Goal: Task Accomplishment & Management: Complete application form

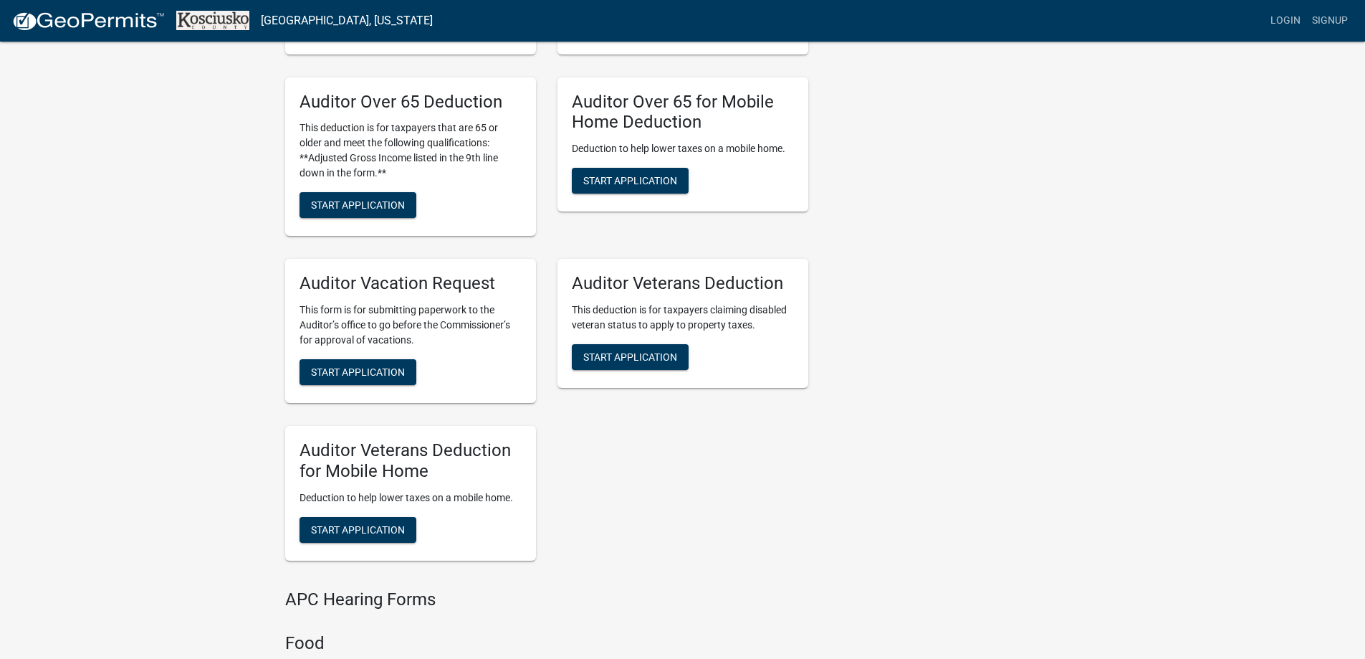
scroll to position [1075, 0]
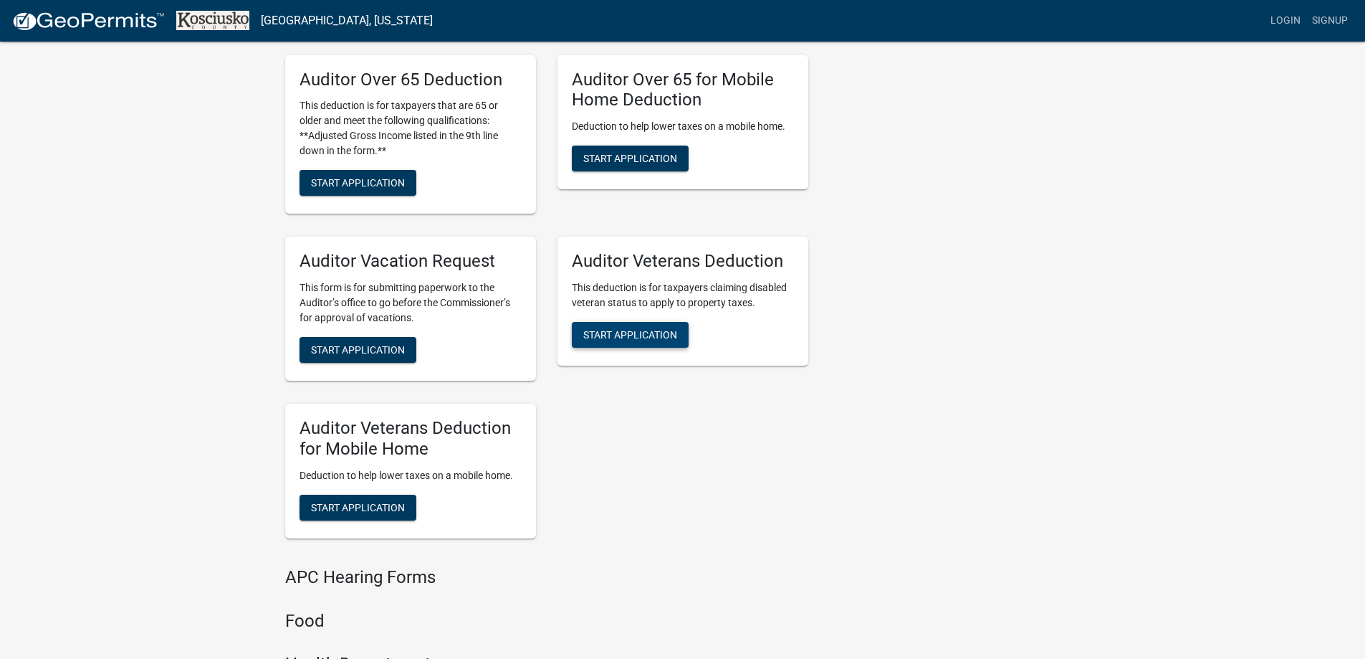
click at [646, 336] on span "Start Application" at bounding box center [630, 334] width 94 height 11
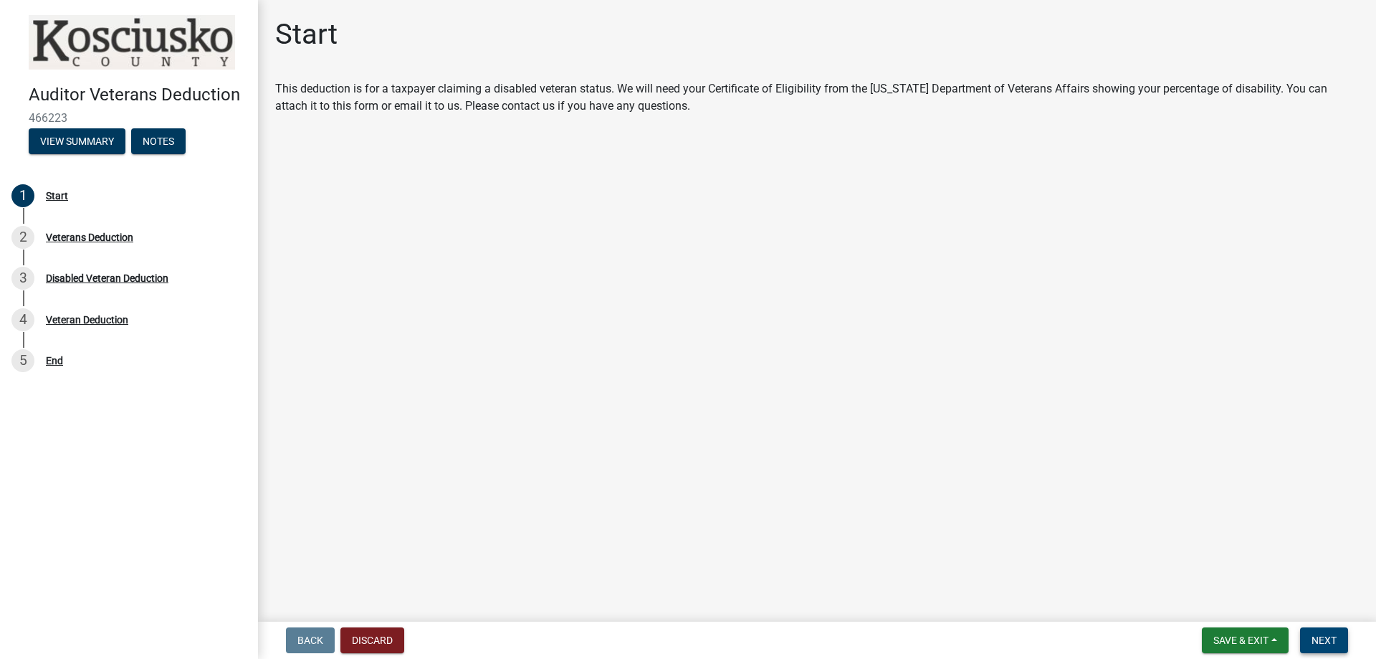
click at [1324, 631] on button "Next" at bounding box center [1324, 640] width 48 height 26
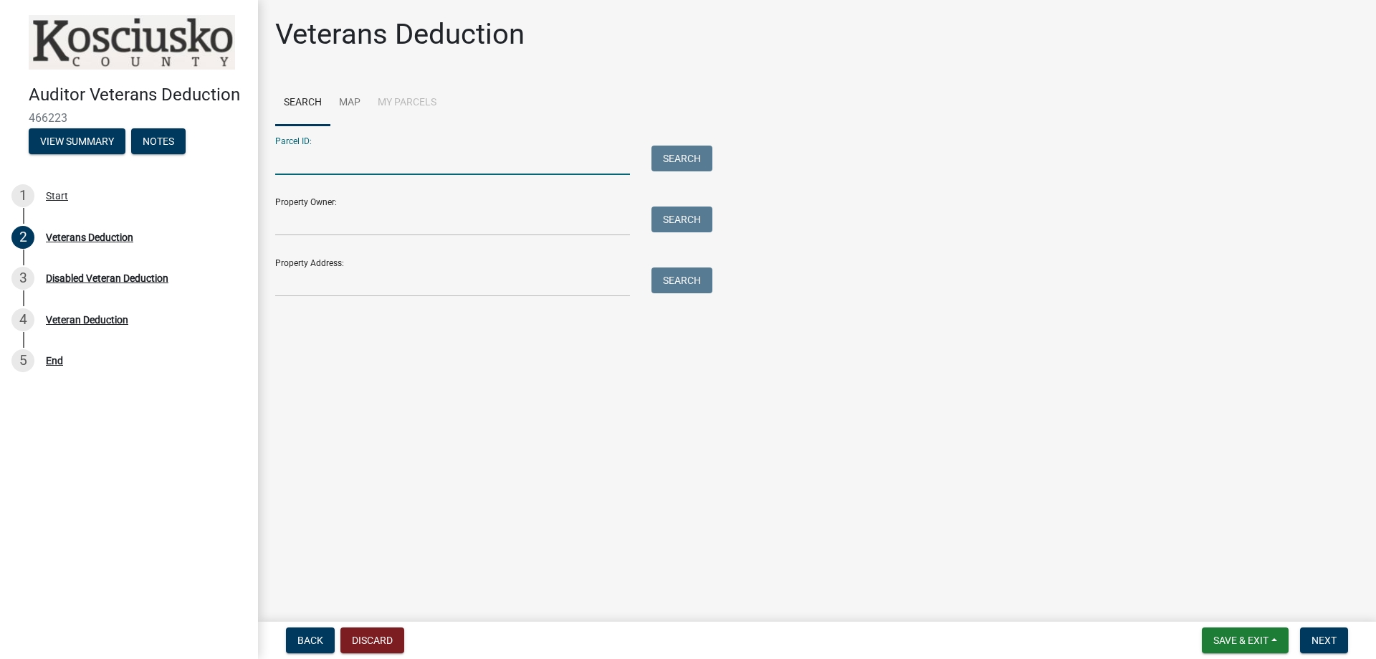
click at [409, 159] on input "Parcel ID:" at bounding box center [452, 159] width 355 height 29
click at [495, 225] on input "Property Owner:" at bounding box center [452, 220] width 355 height 29
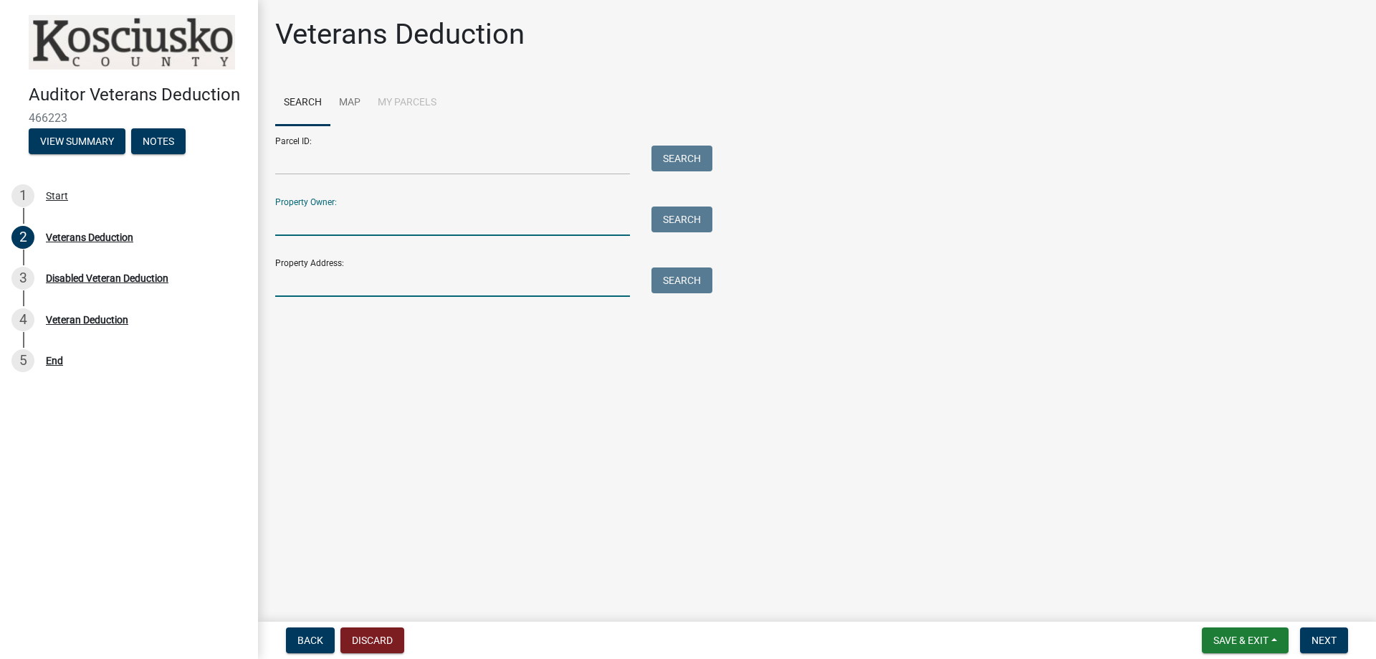
click at [495, 286] on input "Property Address:" at bounding box center [452, 281] width 355 height 29
type input "[STREET_ADDRESS]"
click at [686, 276] on button "Search" at bounding box center [681, 280] width 61 height 26
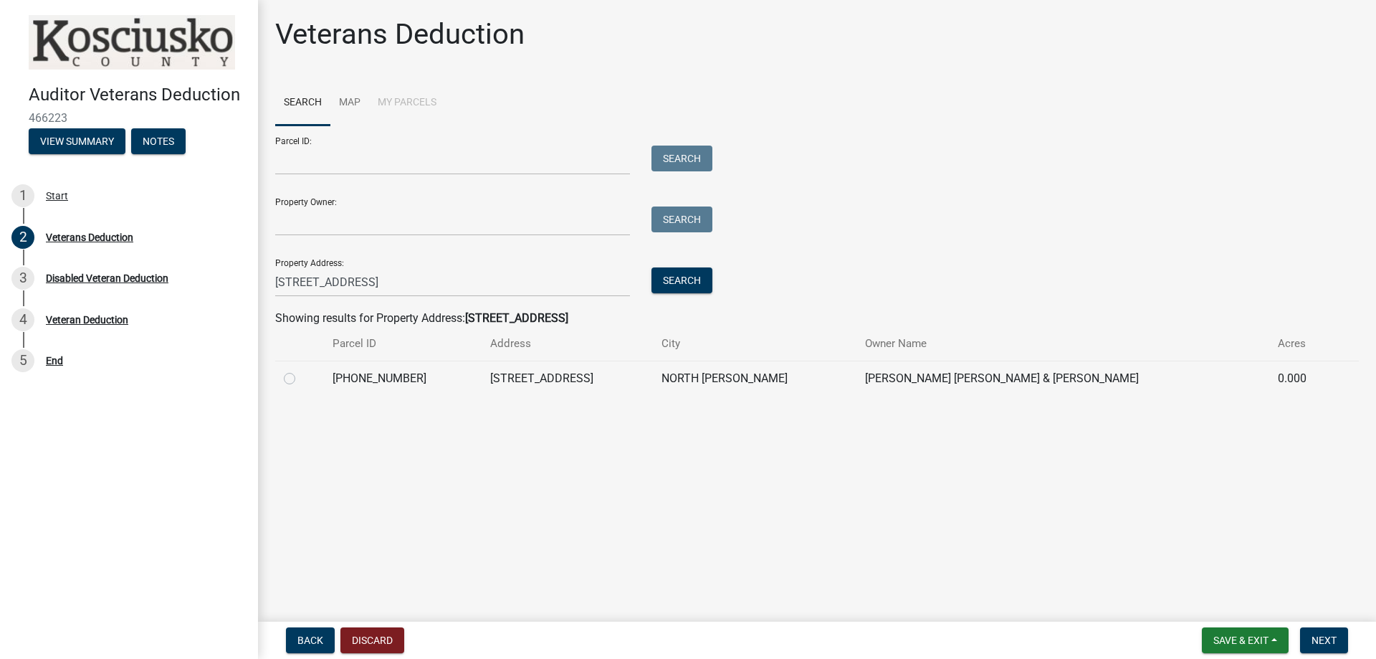
click at [276, 378] on td at bounding box center [299, 377] width 49 height 35
click at [301, 370] on label at bounding box center [301, 370] width 0 height 0
click at [301, 378] on input "radio" at bounding box center [305, 374] width 9 height 9
radio input "true"
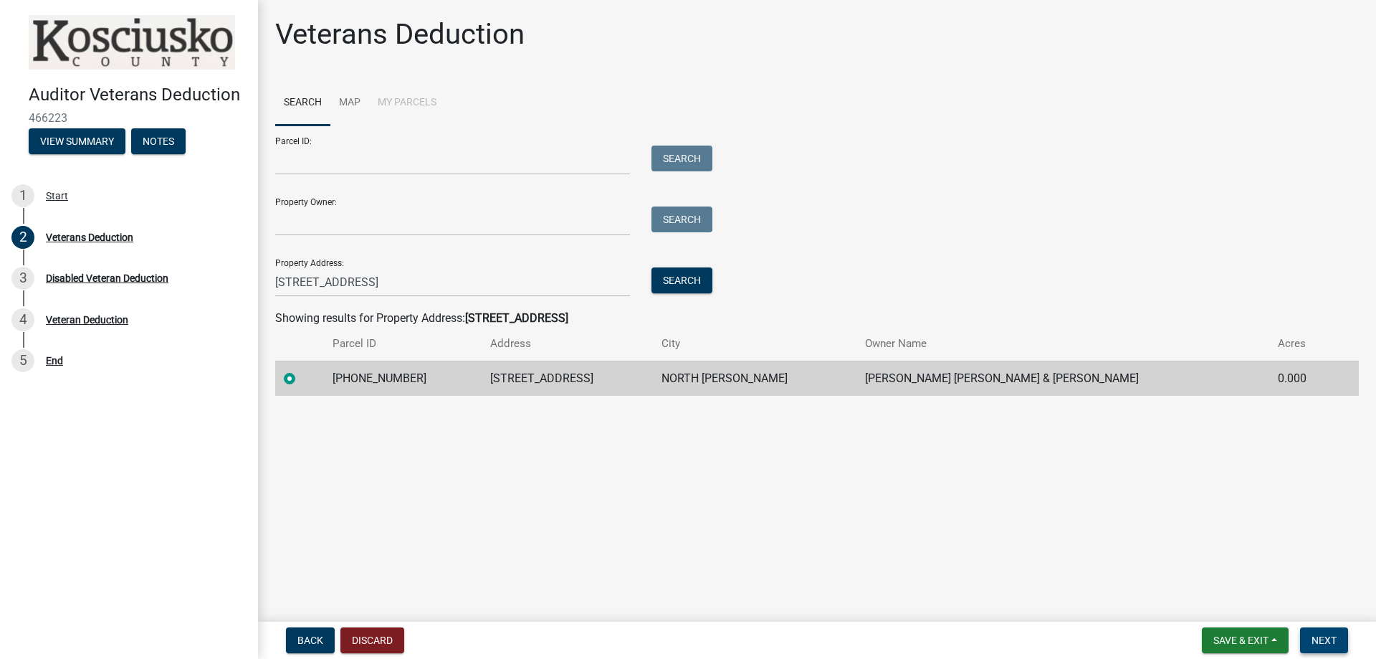
click at [1308, 632] on button "Next" at bounding box center [1324, 640] width 48 height 26
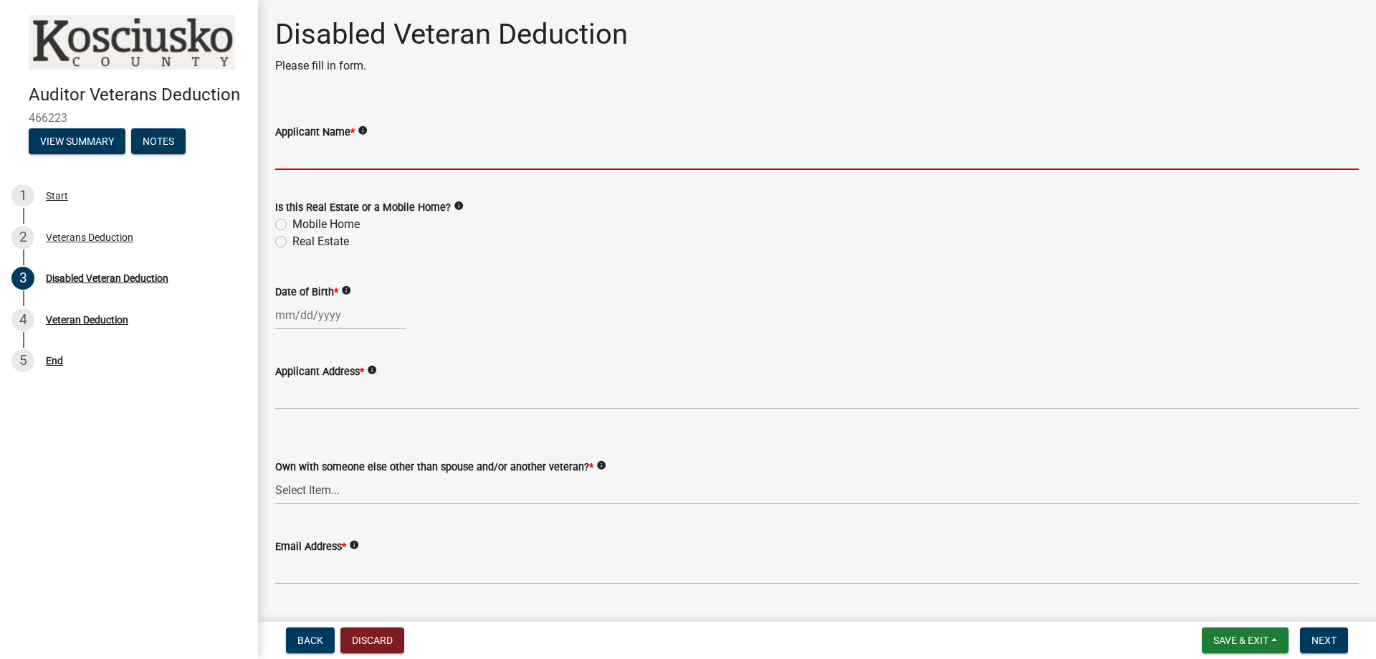
click at [348, 155] on input "Applicant Name *" at bounding box center [816, 154] width 1083 height 29
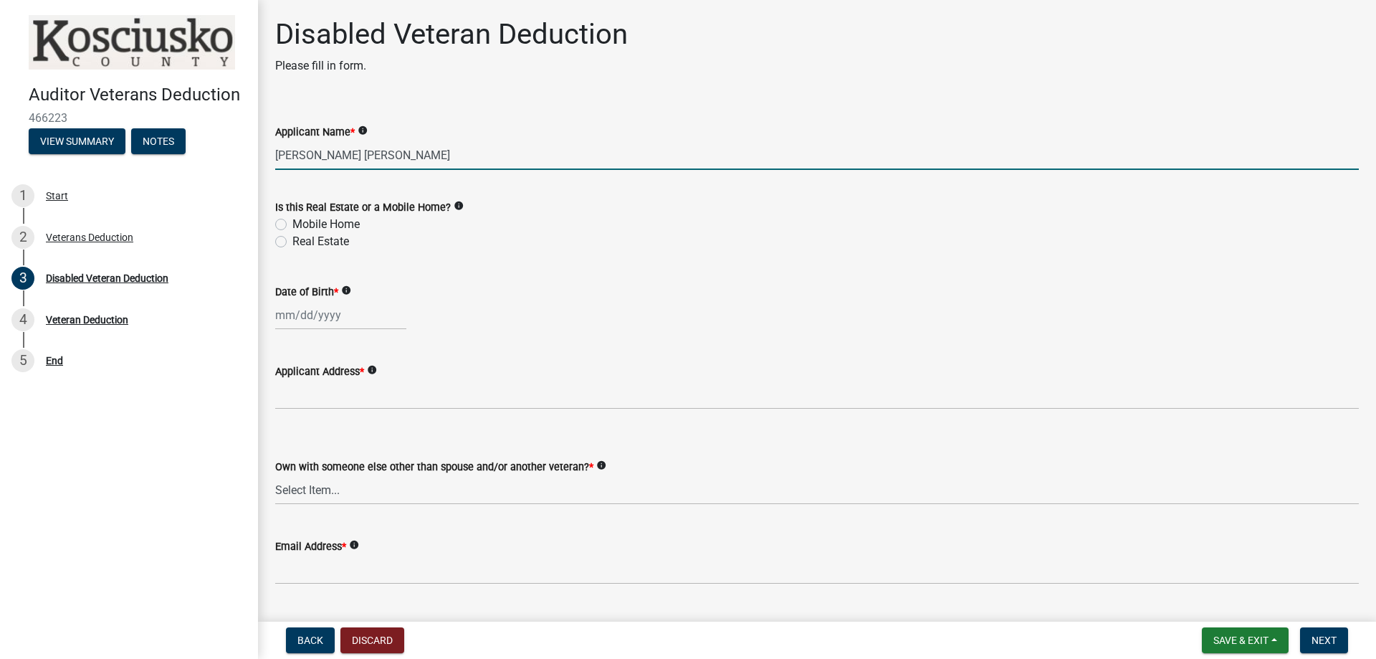
type input "[PERSON_NAME] [PERSON_NAME]"
click at [292, 241] on label "Real Estate" at bounding box center [320, 241] width 57 height 17
click at [292, 241] on input "Real Estate" at bounding box center [296, 237] width 9 height 9
radio input "true"
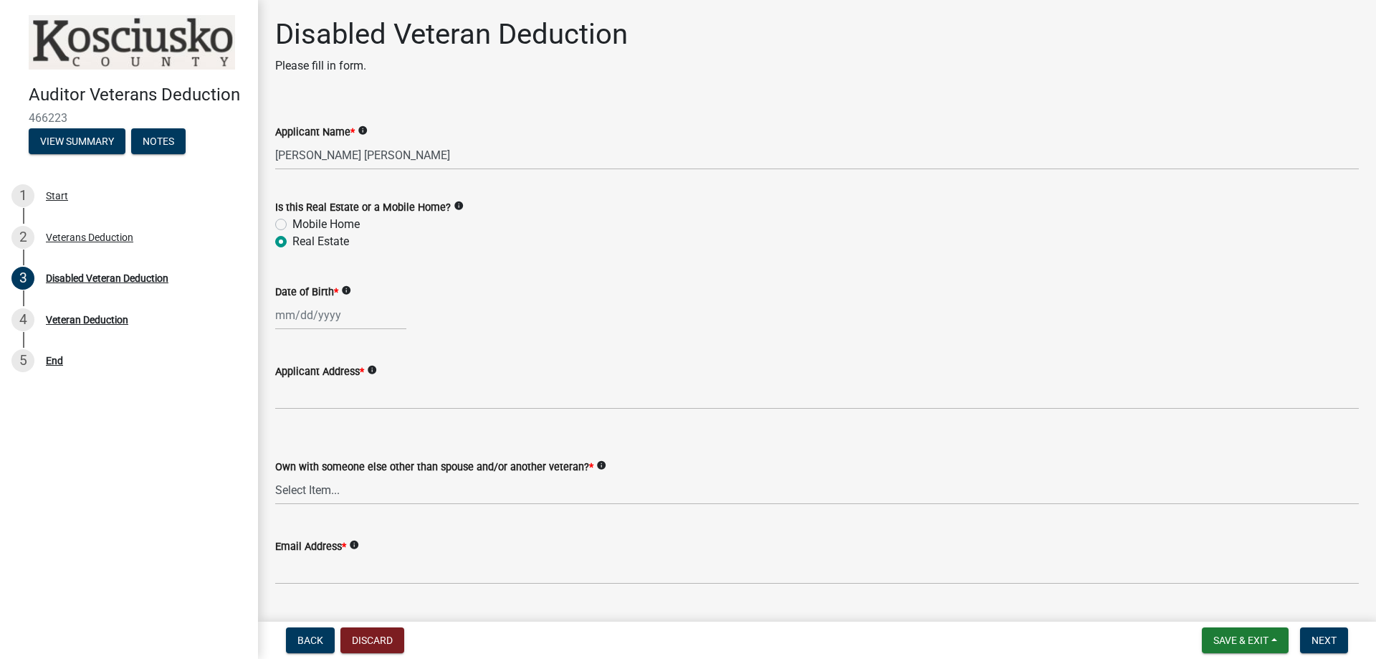
click at [322, 320] on div at bounding box center [340, 314] width 131 height 29
select select "8"
select select "2025"
click at [337, 340] on select "Jan Feb Mar Apr May Jun [DATE] Aug" at bounding box center [333, 345] width 58 height 21
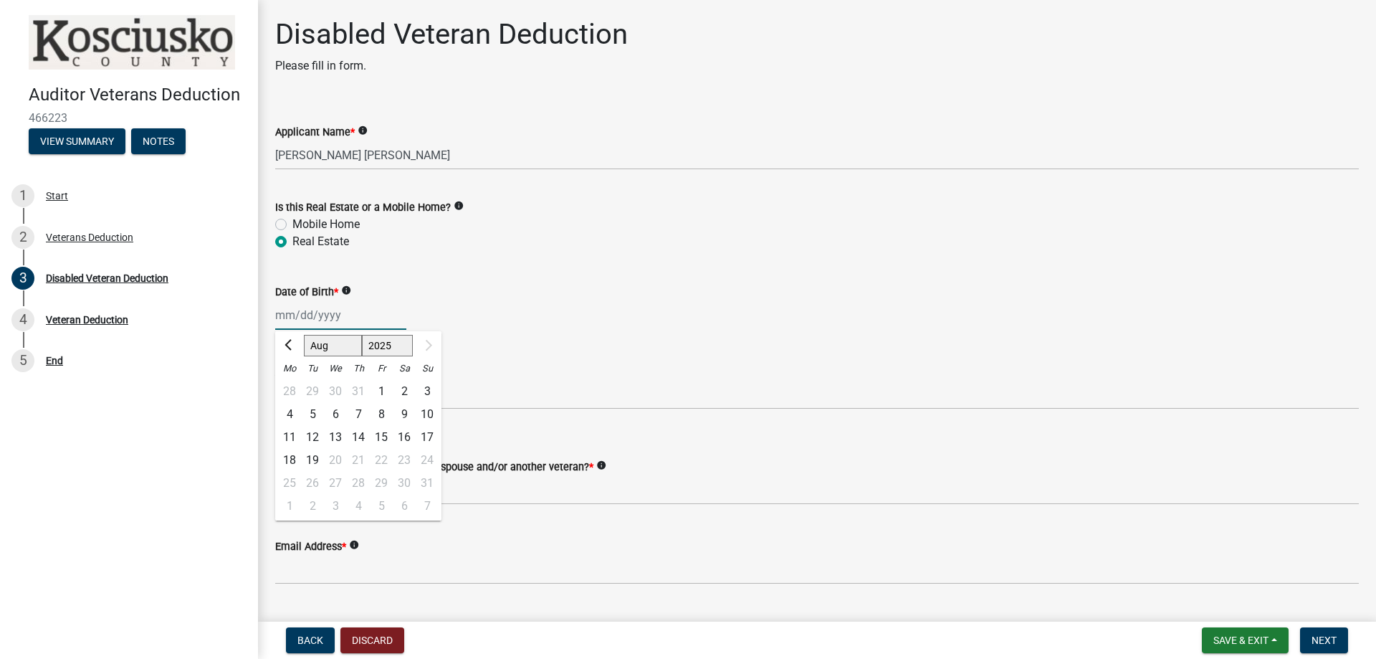
select select "4"
click at [304, 335] on select "Jan Feb Mar Apr May Jun [DATE] Aug" at bounding box center [333, 345] width 58 height 21
click at [391, 340] on select "1888 1889 1890 1891 1892 1893 1894 1895 1896 1897 1898 1899 1900 1901 1902 1903…" at bounding box center [388, 345] width 52 height 21
select select "1992"
click at [362, 335] on select "1888 1889 1890 1891 1892 1893 1894 1895 1896 1897 1898 1899 1900 1901 1902 1903…" at bounding box center [388, 345] width 52 height 21
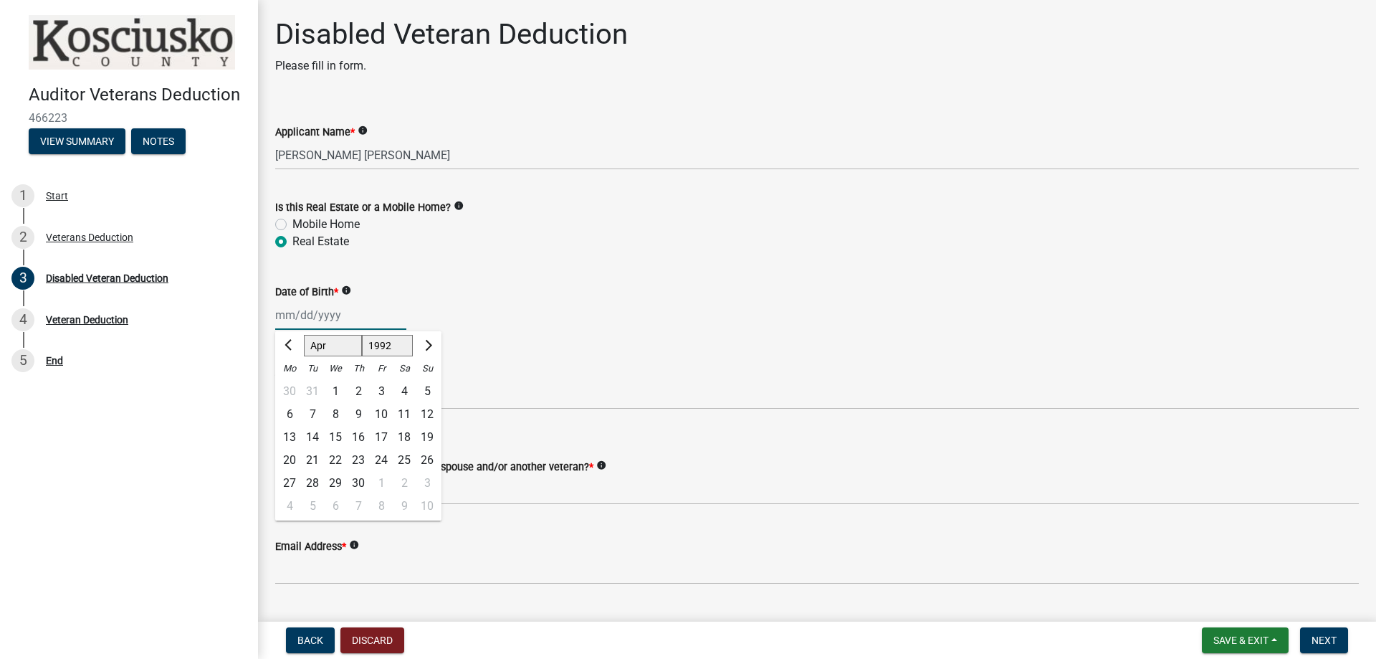
click at [387, 437] on div "17" at bounding box center [381, 437] width 23 height 23
type input "[DATE]"
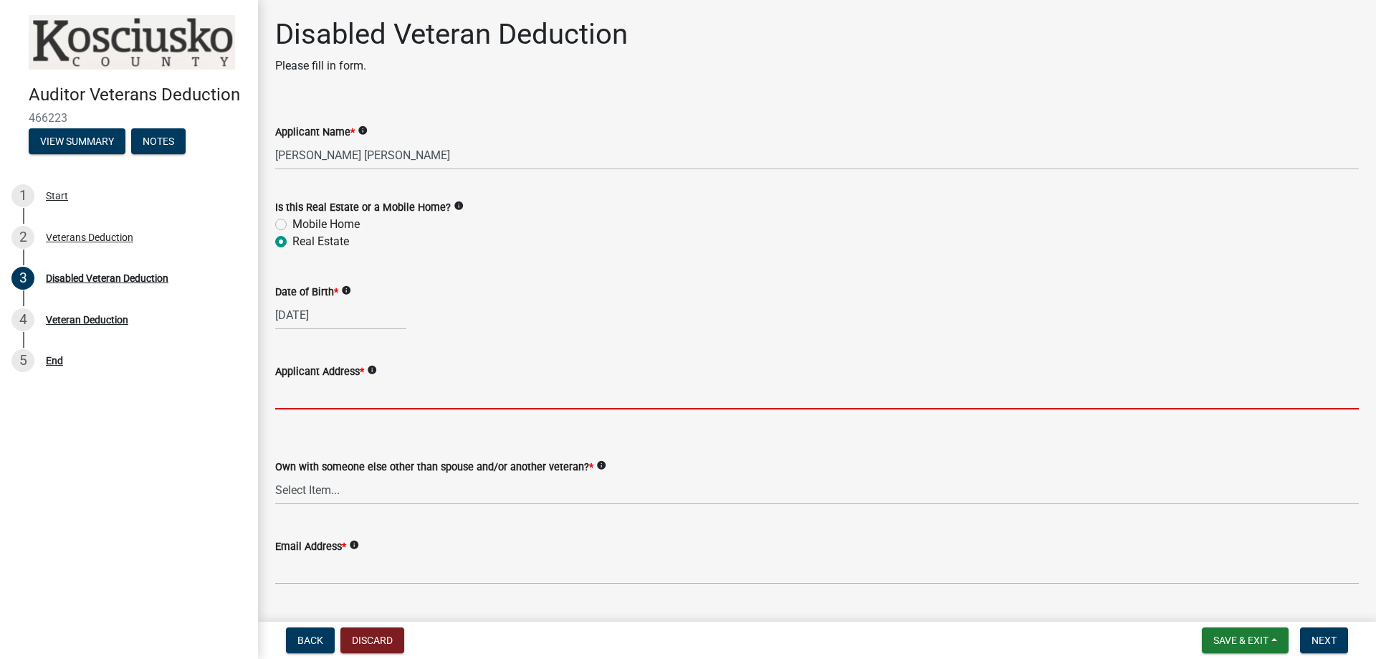
click at [448, 395] on input "Applicant Address *" at bounding box center [816, 394] width 1083 height 29
type input "[STREET_ADDRESS]"
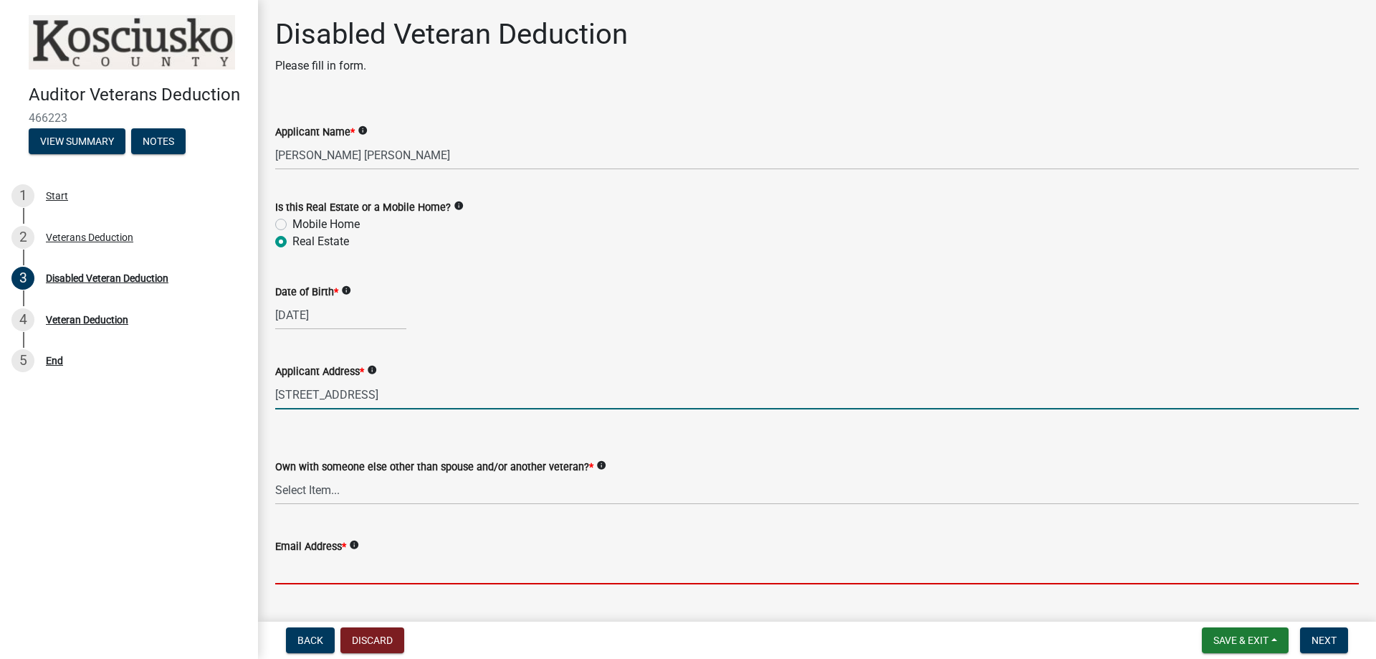
type input "[EMAIL_ADDRESS][DOMAIN_NAME]"
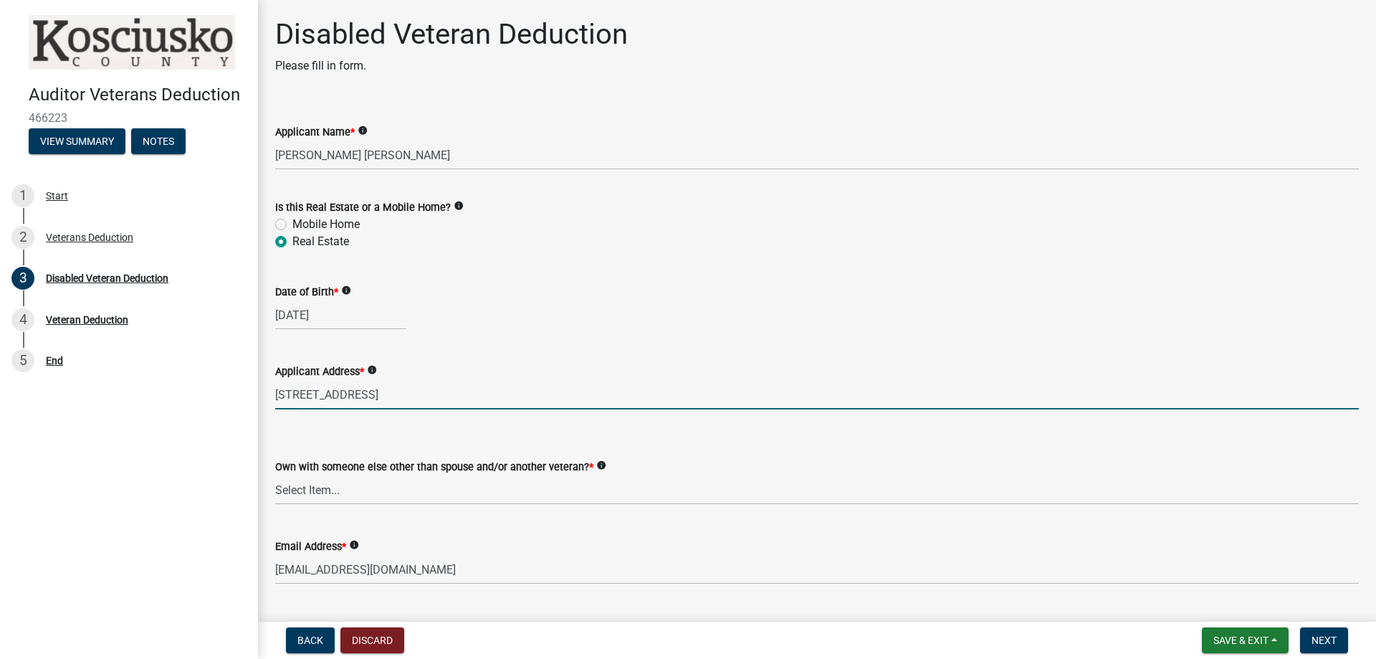
type input "5743773530"
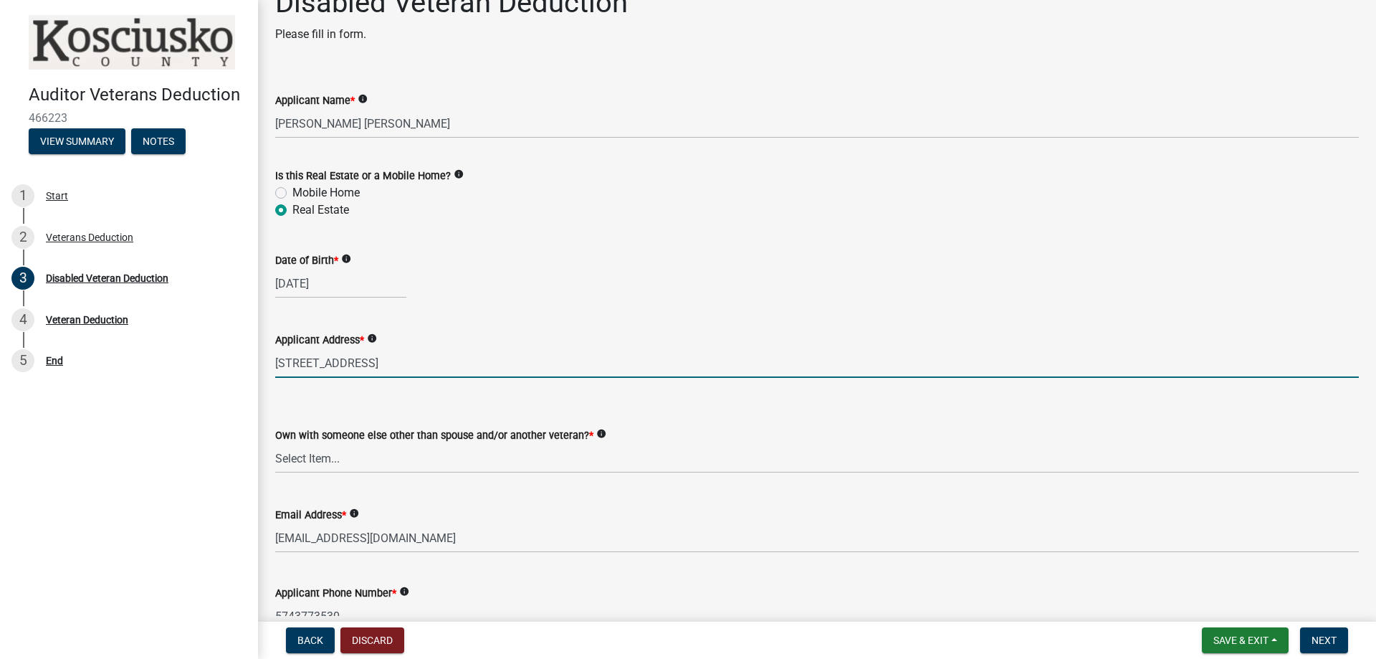
scroll to position [72, 0]
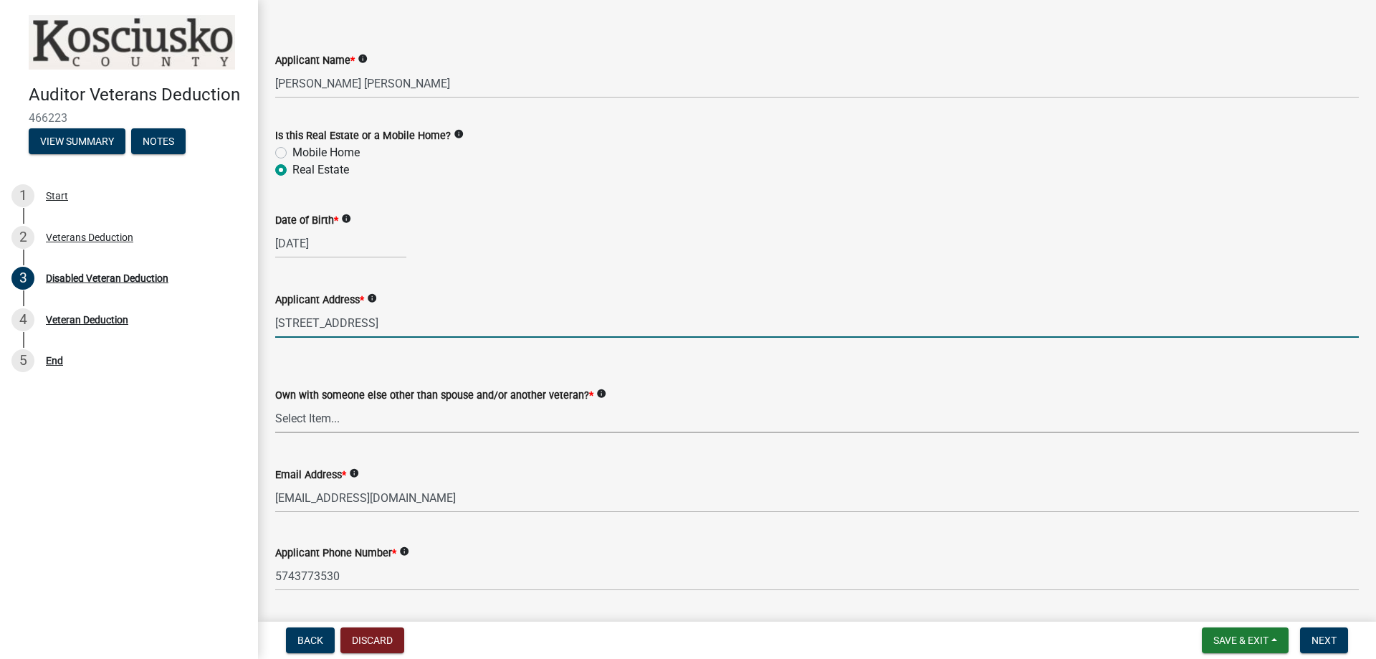
click at [396, 415] on select "Select Item... Yes No" at bounding box center [816, 417] width 1083 height 29
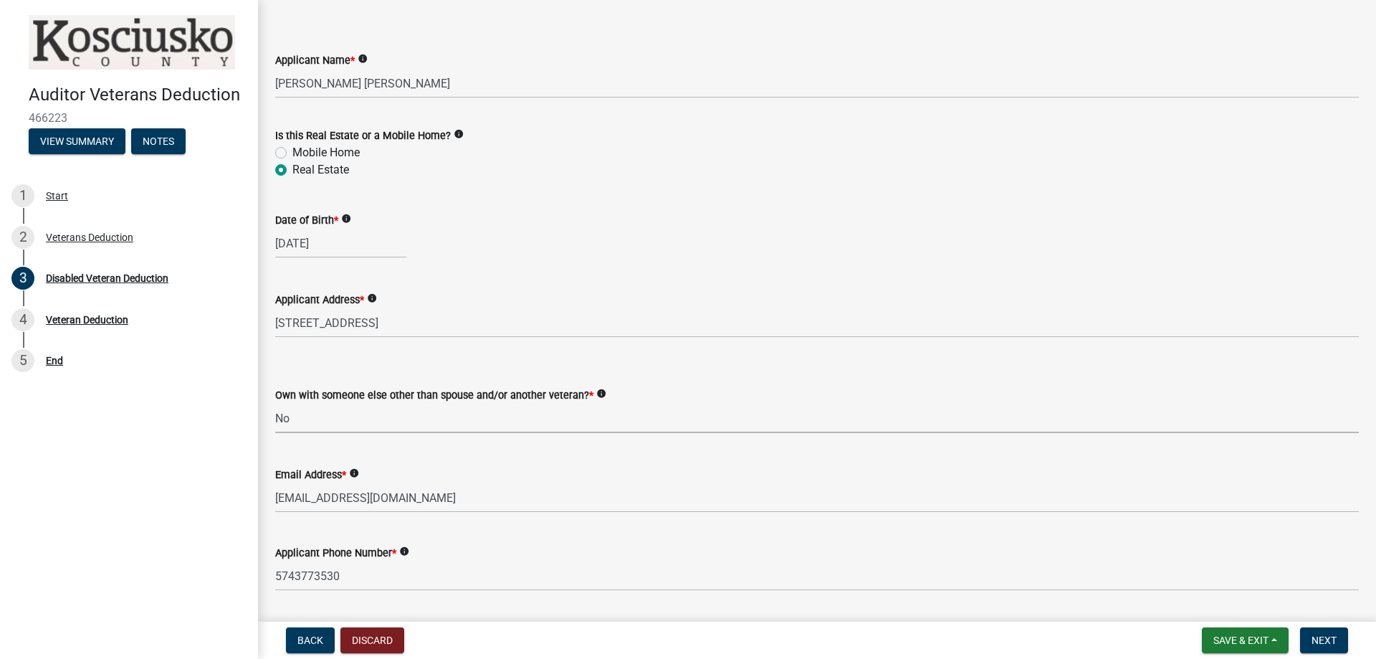
click at [275, 403] on select "Select Item... Yes No" at bounding box center [816, 417] width 1083 height 29
select select "36a12cd3-102c-4844-8c55-94b88fe470ab"
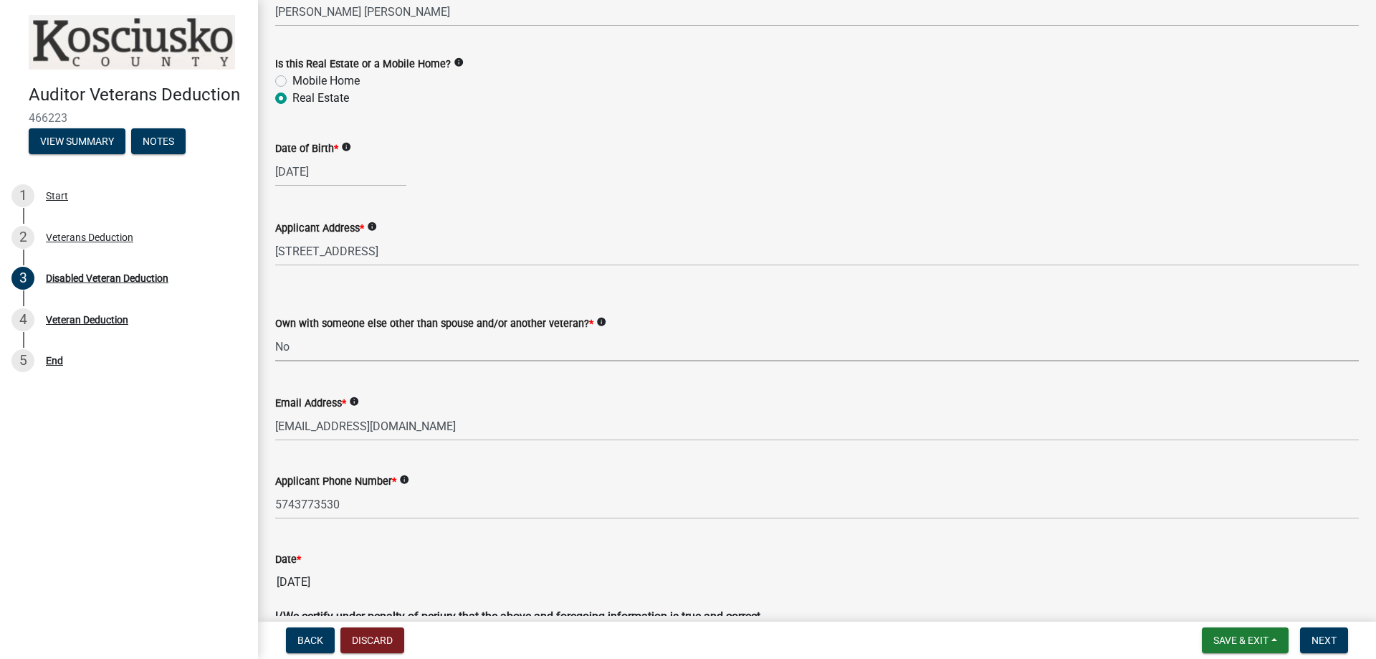
scroll to position [215, 0]
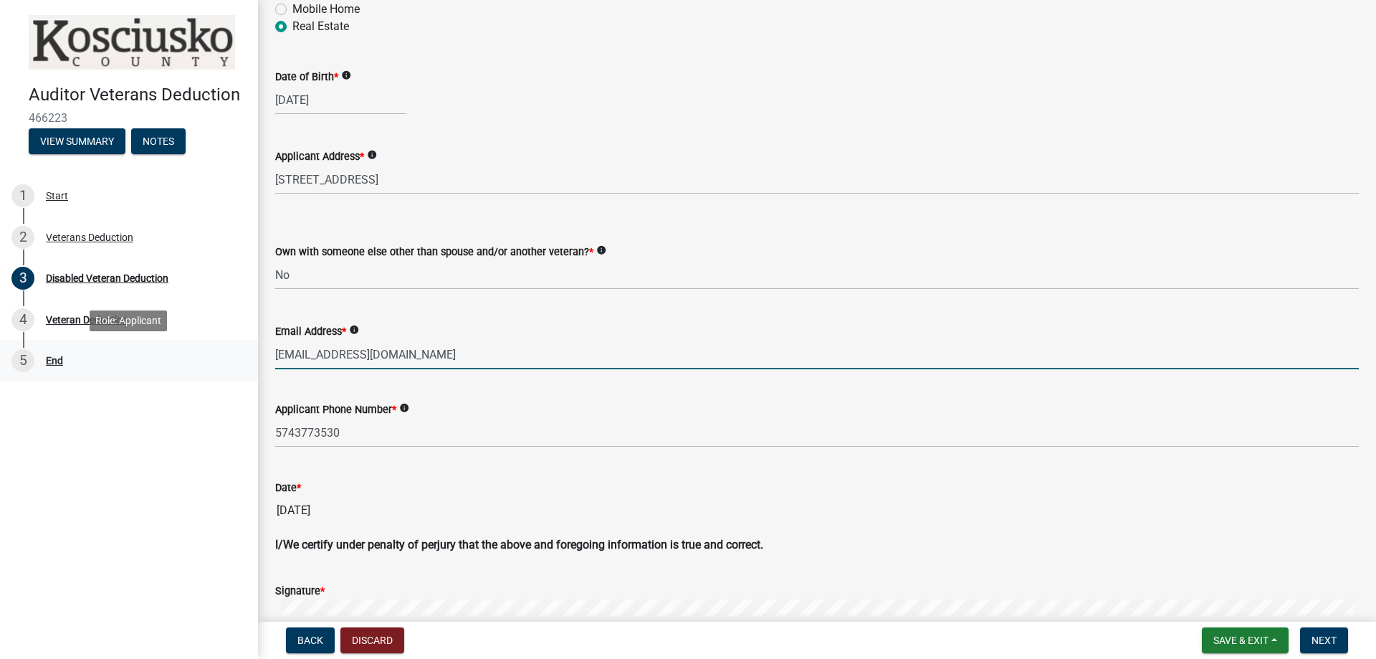
drag, startPoint x: 449, startPoint y: 356, endPoint x: 138, endPoint y: 348, distance: 311.8
click at [138, 348] on div "Auditor Veterans Deduction 466223 View Summary Notes 1 Start 2 Veterans Deducti…" at bounding box center [688, 329] width 1376 height 659
type input "[EMAIL_ADDRESS][DOMAIN_NAME]"
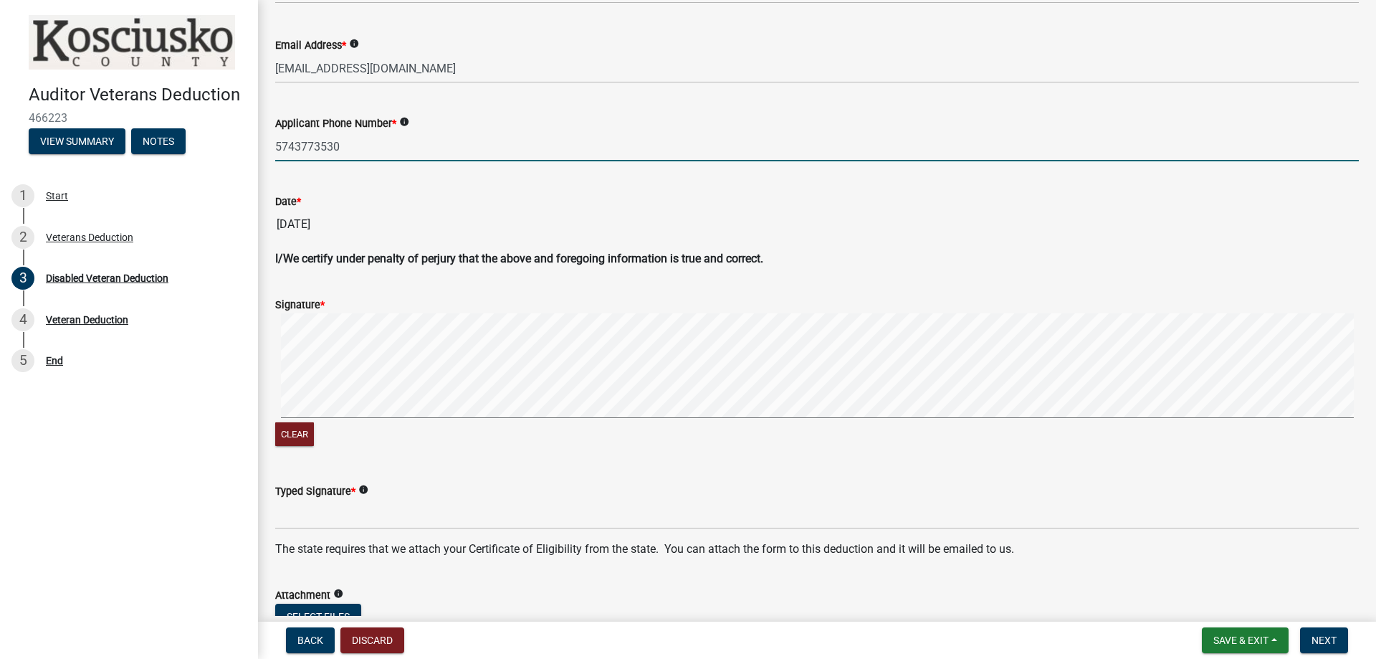
scroll to position [502, 0]
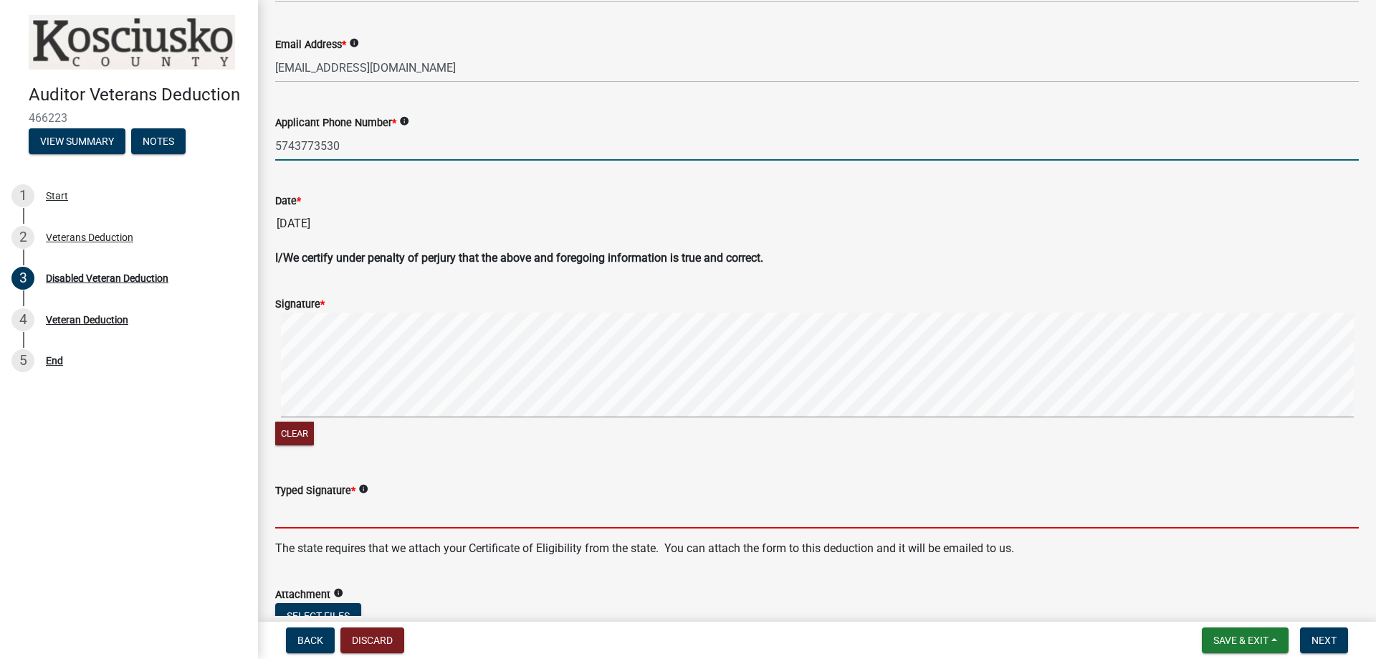
click at [326, 525] on input "Typed Signature *" at bounding box center [816, 513] width 1083 height 29
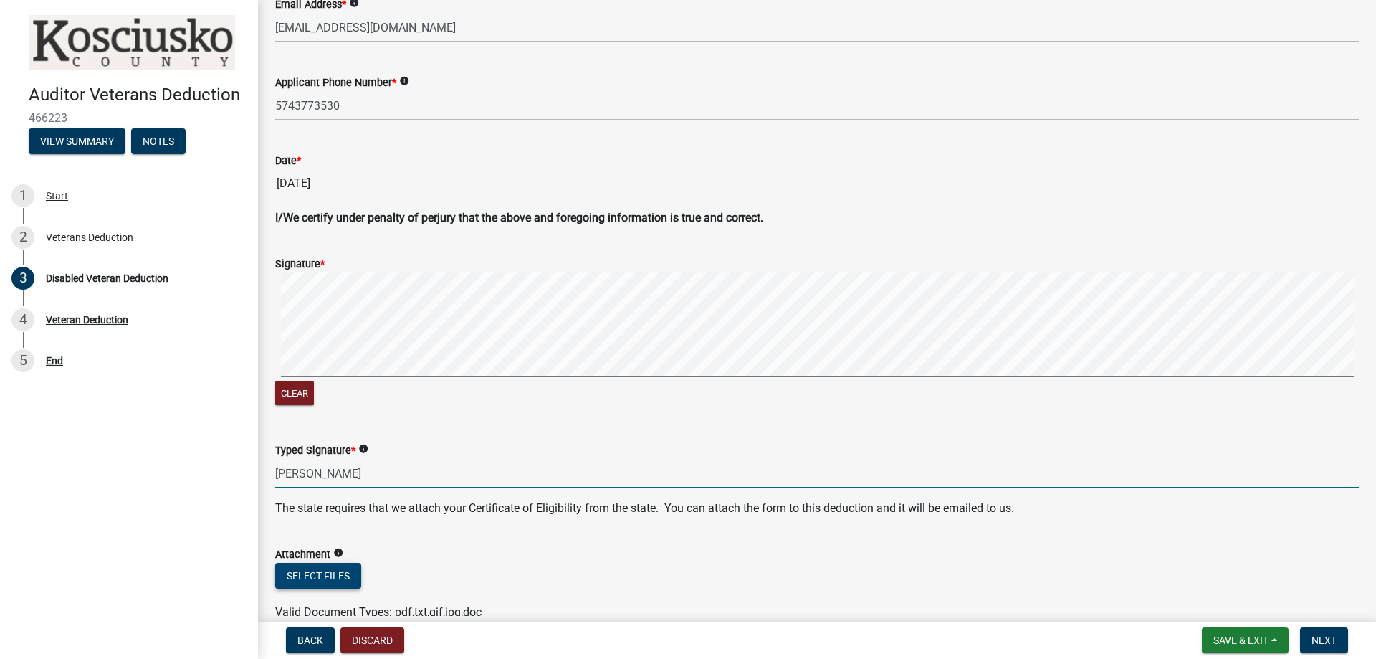
scroll to position [573, 0]
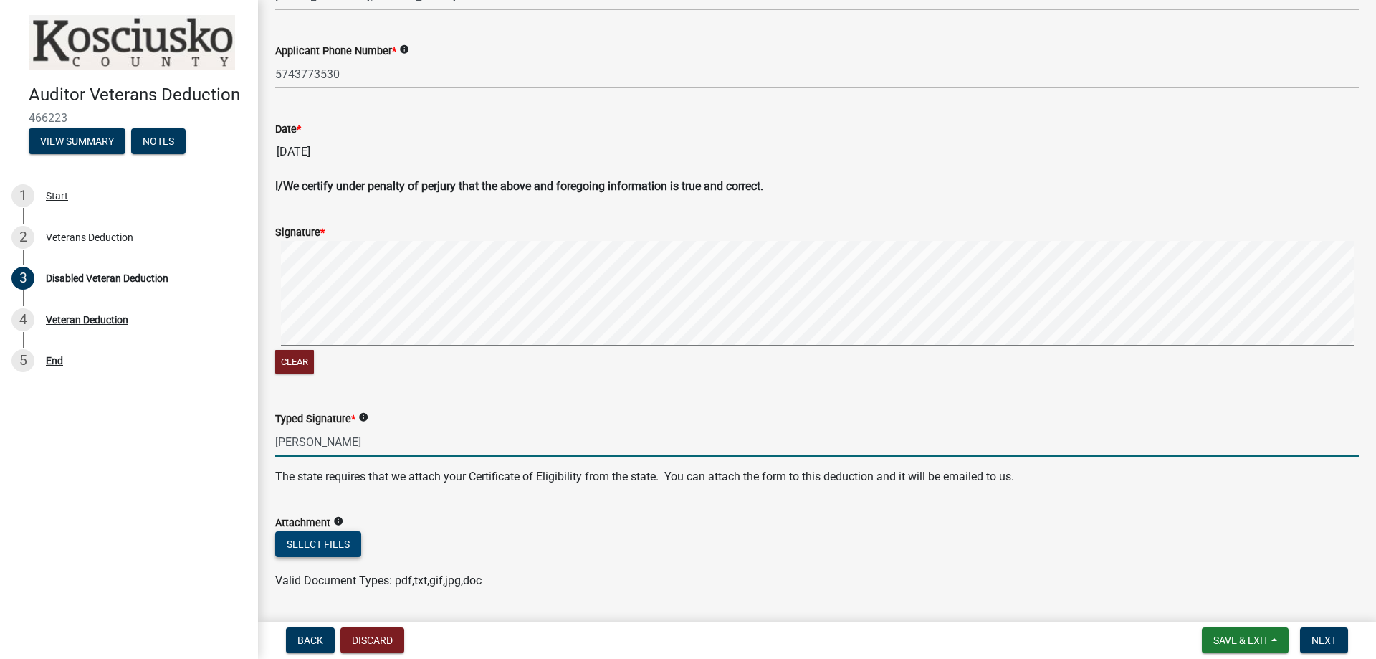
type input "[PERSON_NAME]"
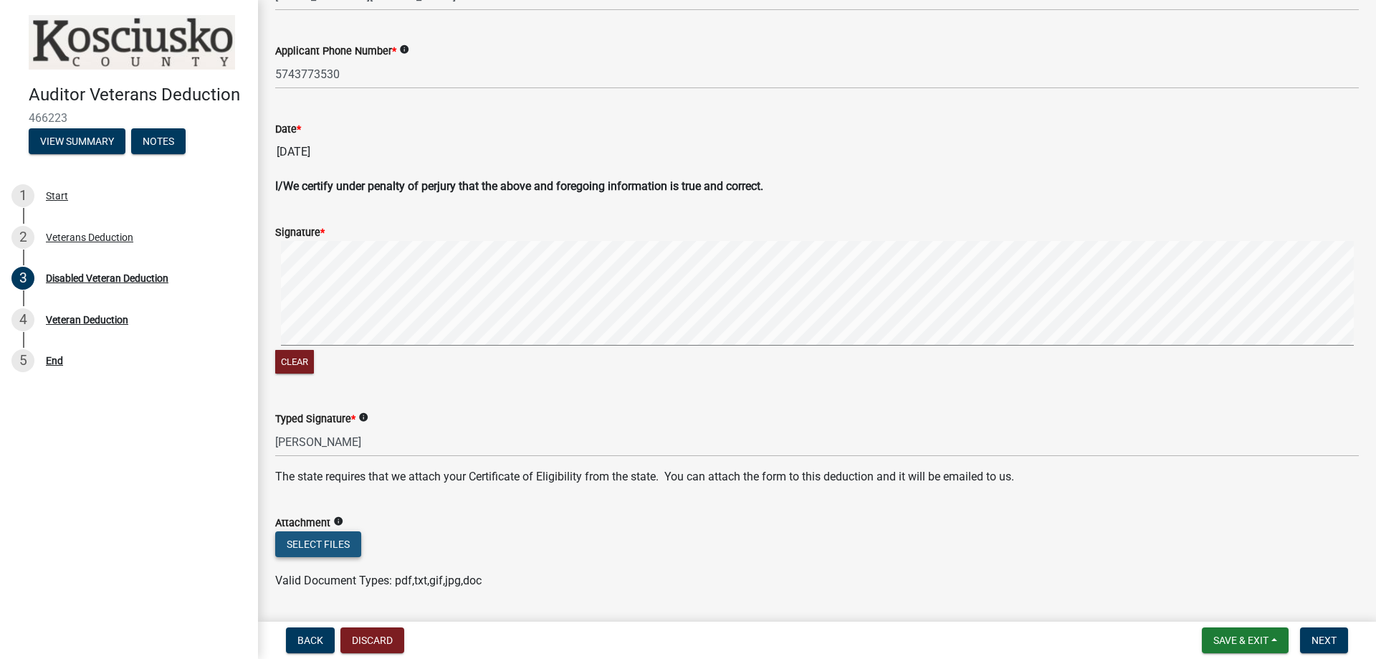
click at [325, 545] on button "Select files" at bounding box center [318, 544] width 86 height 26
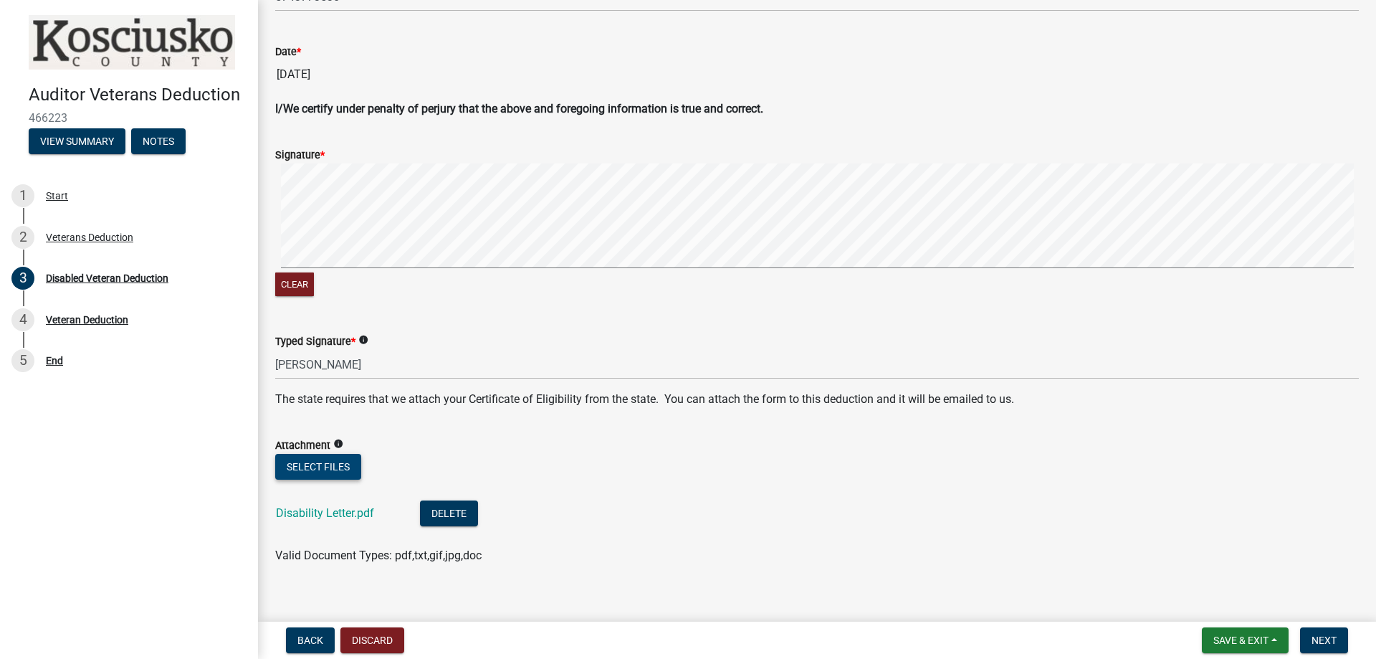
scroll to position [668, 0]
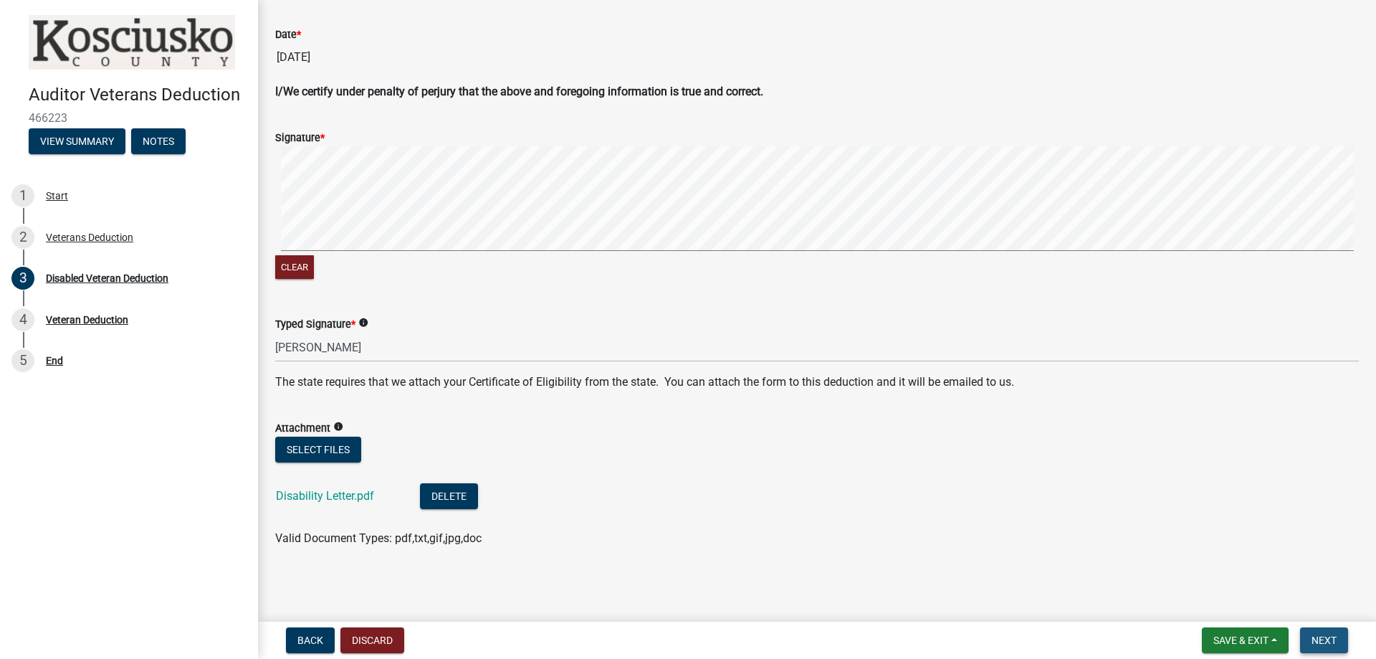
click at [1326, 648] on button "Next" at bounding box center [1324, 640] width 48 height 26
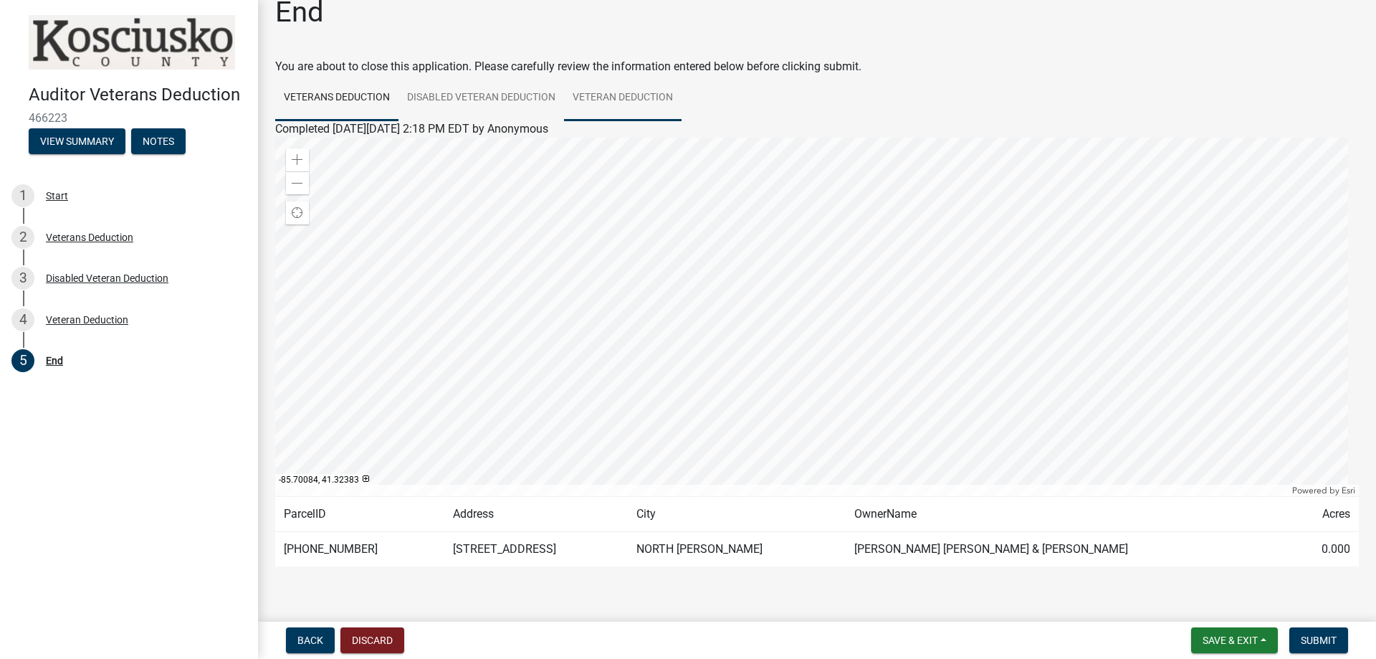
scroll to position [0, 0]
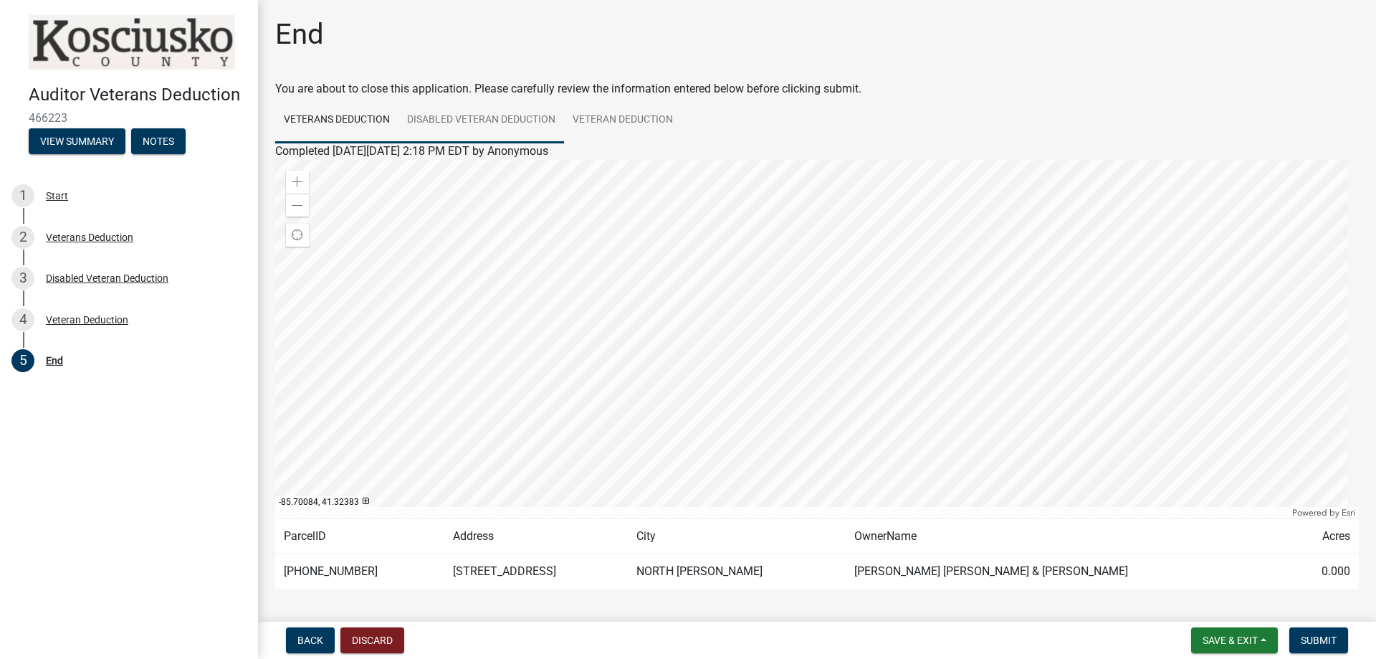
click at [522, 126] on link "Disabled Veteran Deduction" at bounding box center [481, 120] width 166 height 46
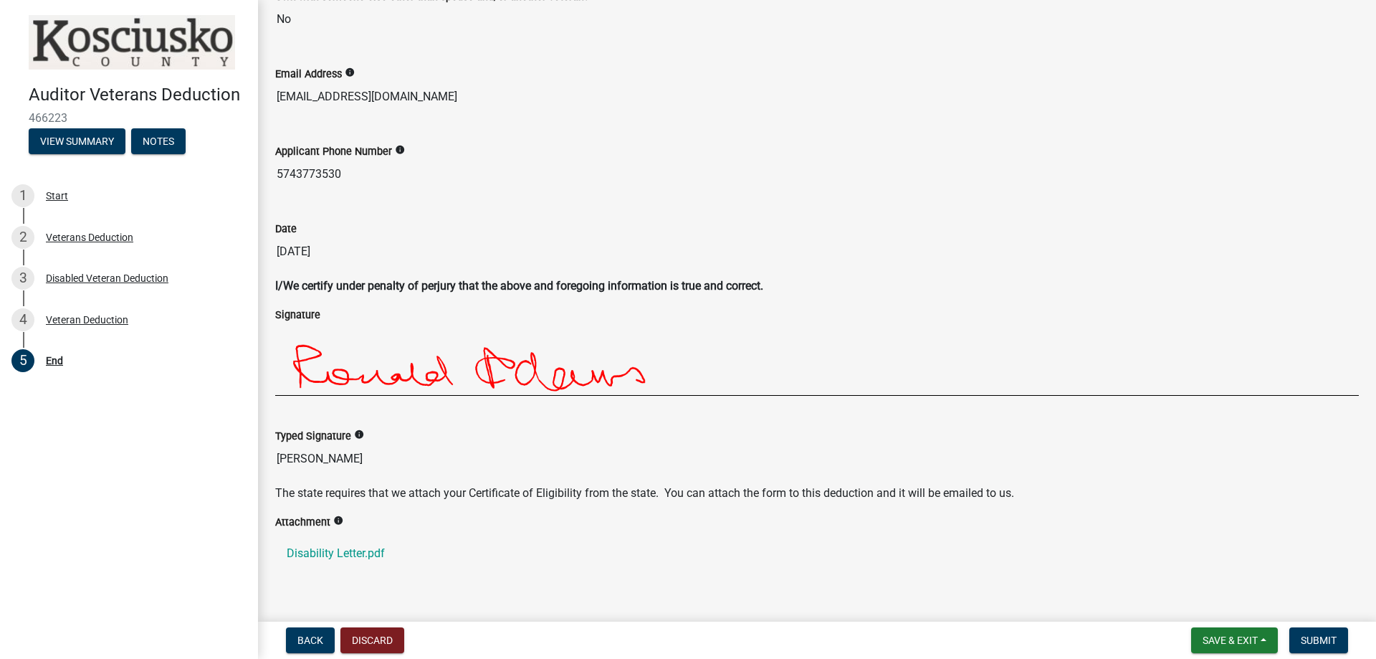
scroll to position [547, 0]
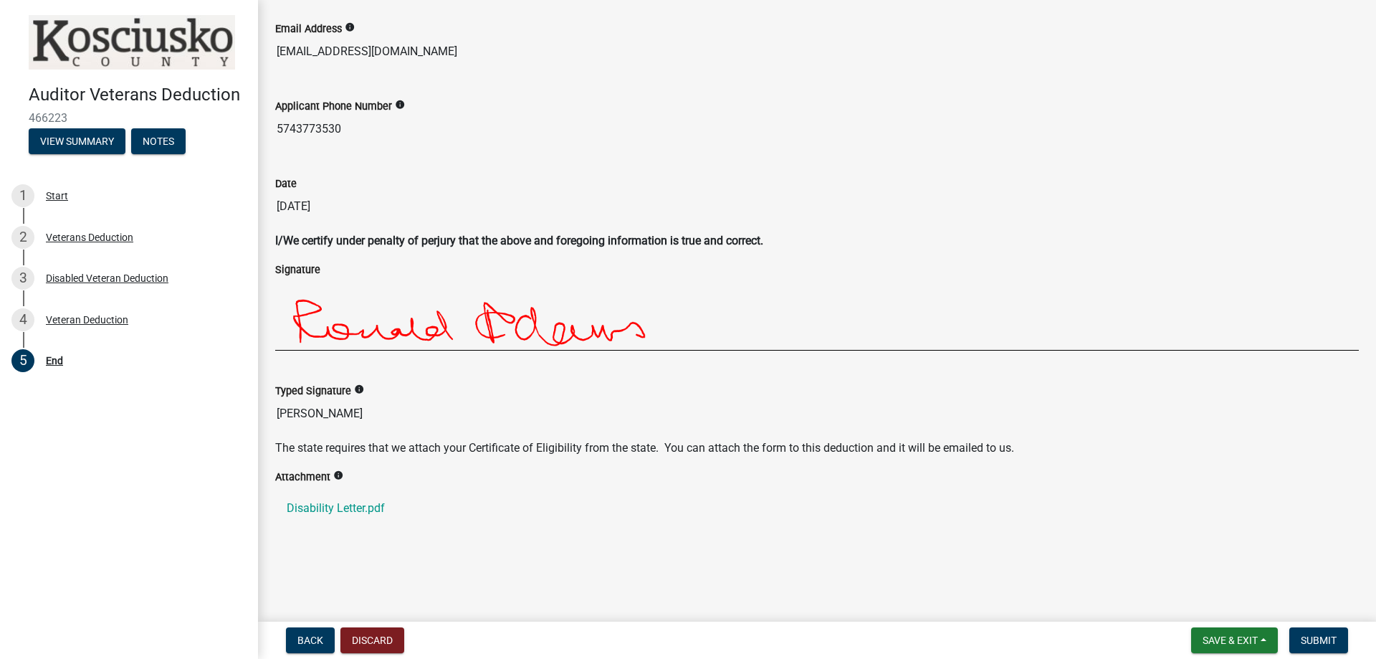
click at [471, 445] on p "The state requires that we attach your Certificate of Eligibility from the stat…" at bounding box center [816, 447] width 1083 height 17
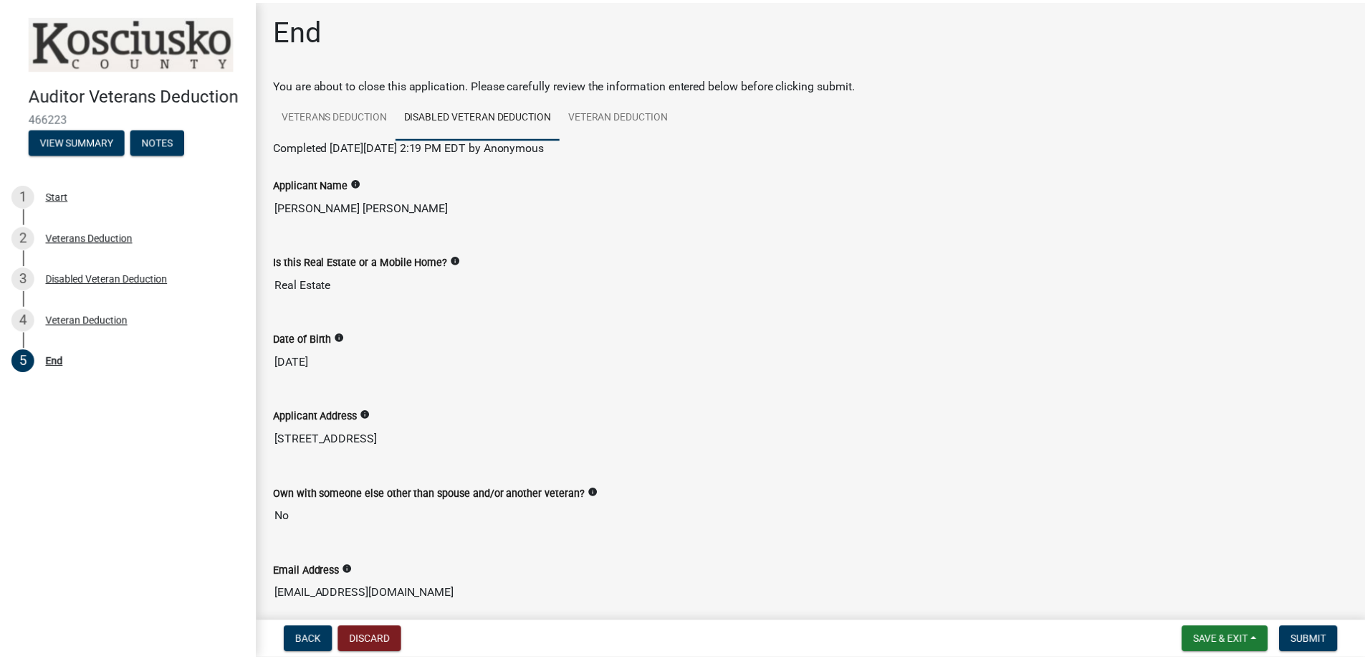
scroll to position [0, 0]
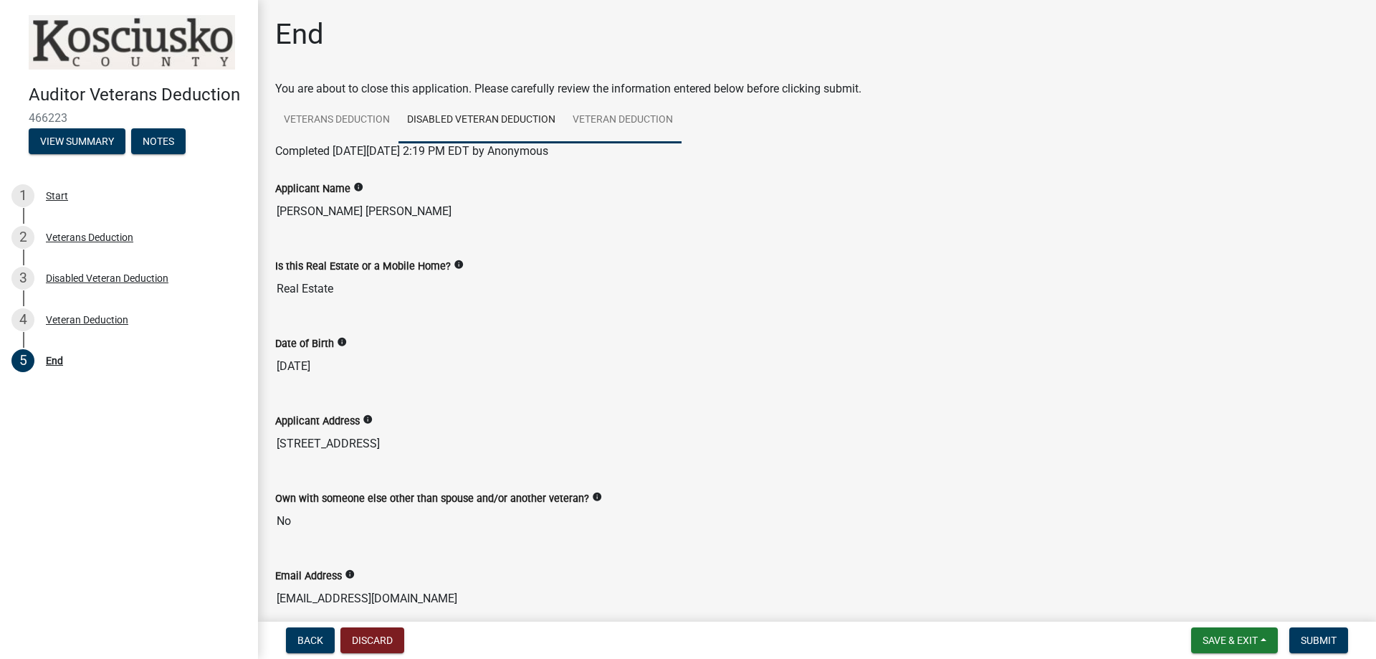
click at [578, 113] on link "Veteran Deduction" at bounding box center [623, 120] width 118 height 46
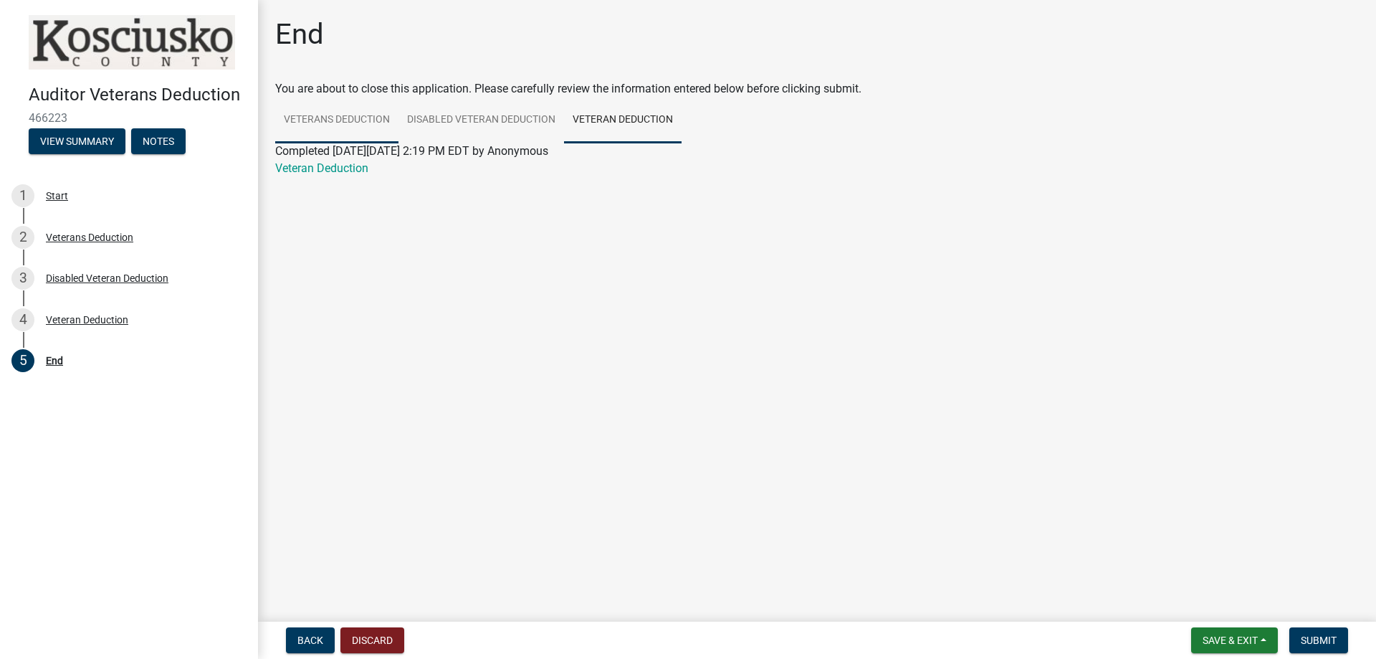
click at [302, 110] on link "Veterans Deduction" at bounding box center [336, 120] width 123 height 46
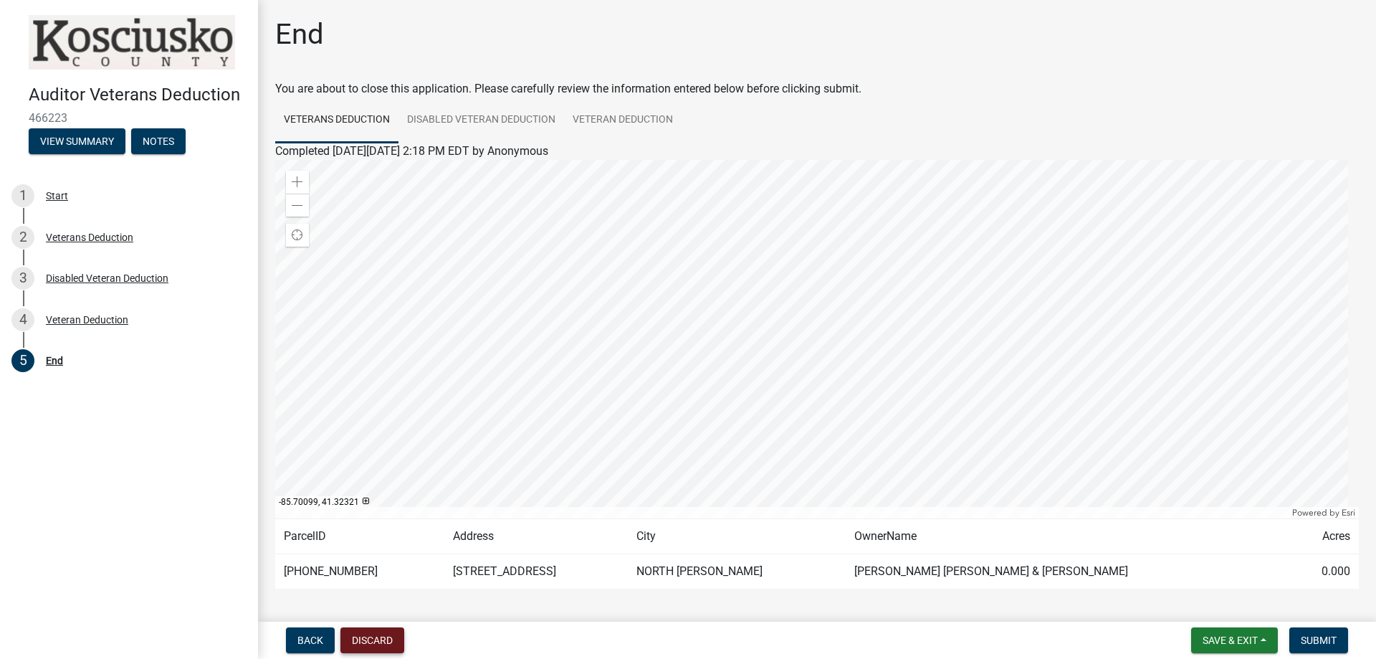
click at [368, 641] on button "Discard" at bounding box center [372, 640] width 64 height 26
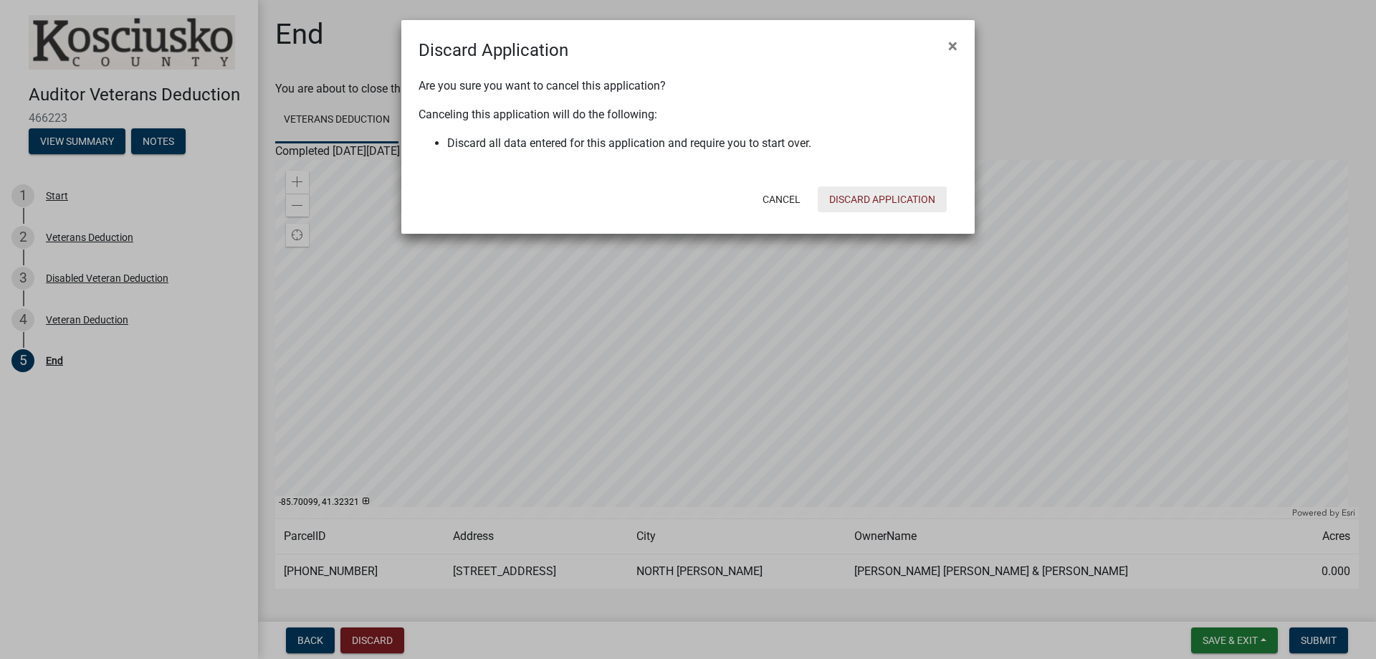
click at [884, 191] on button "Discard Application" at bounding box center [882, 199] width 129 height 26
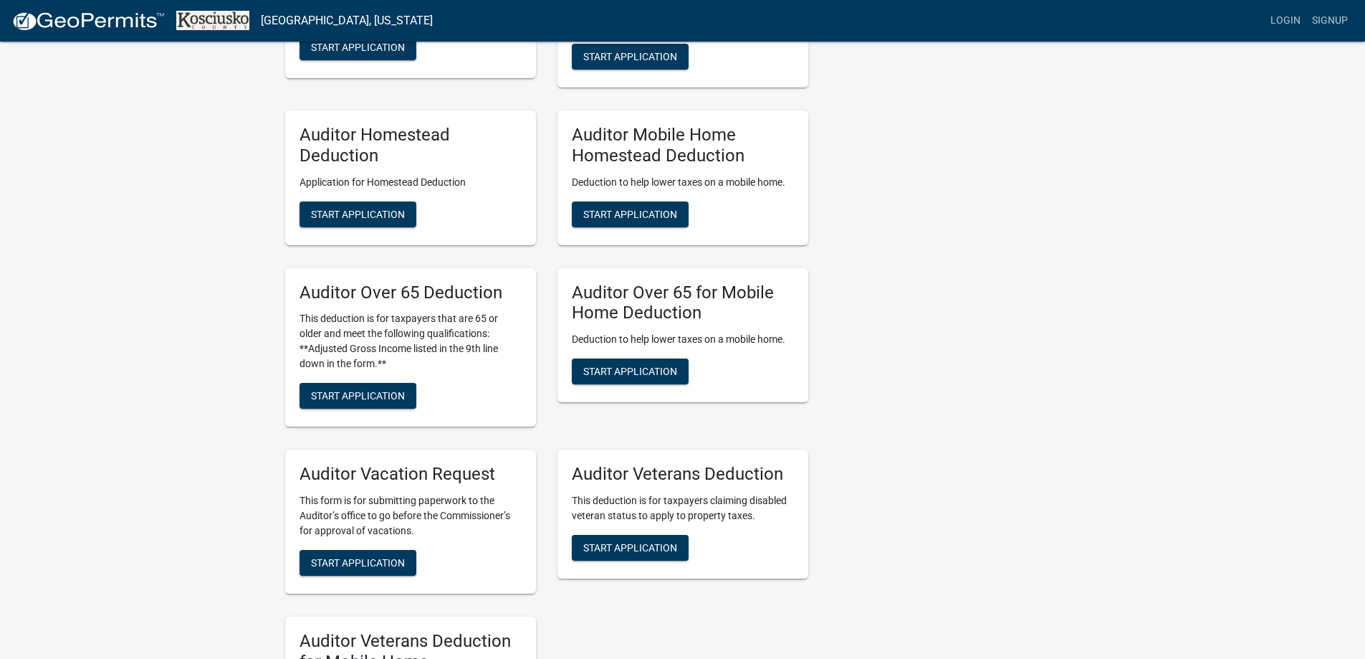
scroll to position [1075, 0]
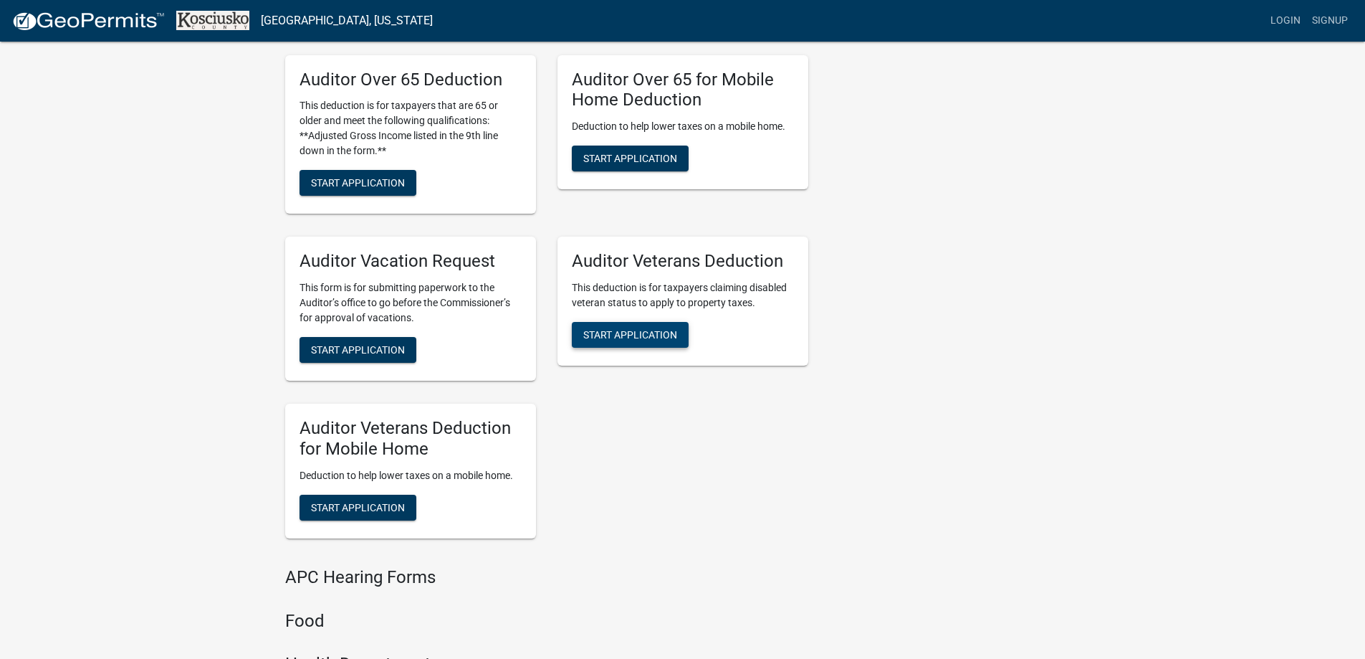
click at [680, 337] on button "Start Application" at bounding box center [630, 335] width 117 height 26
